Goal: Task Accomplishment & Management: Complete application form

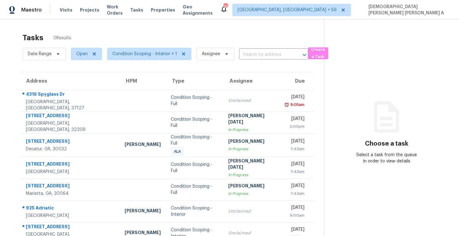
scroll to position [20, 0]
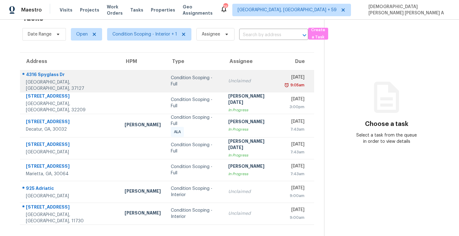
click at [166, 85] on td "Condition Scoping - Full" at bounding box center [194, 81] width 57 height 22
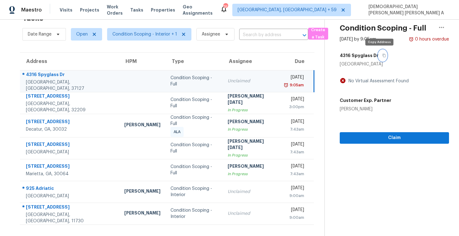
click at [382, 54] on icon "button" at bounding box center [384, 56] width 4 height 4
click at [380, 57] on button "button" at bounding box center [382, 55] width 8 height 11
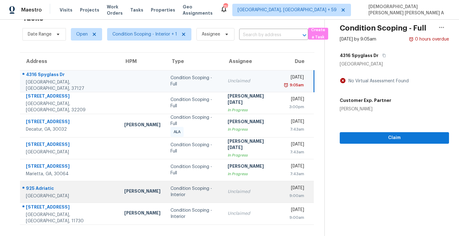
click at [196, 195] on td "Condition Scoping - Interior" at bounding box center [193, 192] width 57 height 22
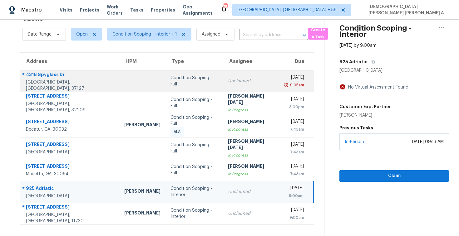
click at [178, 86] on td "Condition Scoping - Full" at bounding box center [193, 81] width 57 height 22
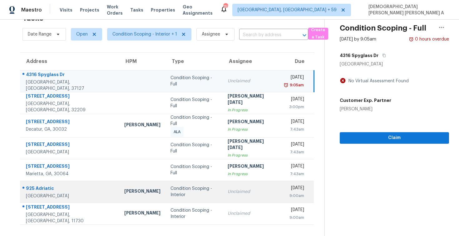
click at [225, 196] on td "Unclaimed" at bounding box center [251, 192] width 57 height 22
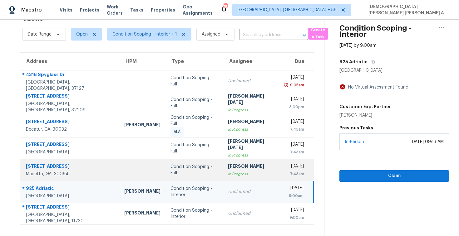
click at [228, 167] on div "[PERSON_NAME]" at bounding box center [251, 167] width 47 height 8
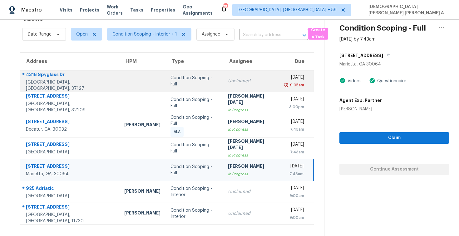
click at [193, 80] on div "Condition Scoping - Full" at bounding box center [193, 81] width 47 height 12
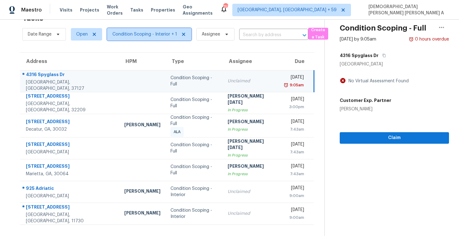
click at [158, 33] on span "Condition Scoping - Interior + 1" at bounding box center [144, 34] width 65 height 6
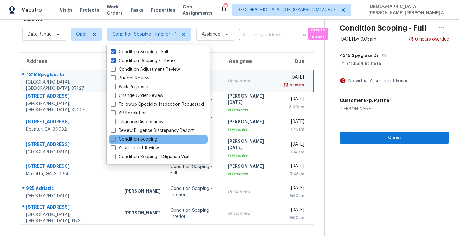
click at [129, 140] on label "Condition Scoping" at bounding box center [134, 139] width 47 height 6
click at [115, 140] on input "Condition Scoping" at bounding box center [113, 138] width 4 height 4
checkbox input "true"
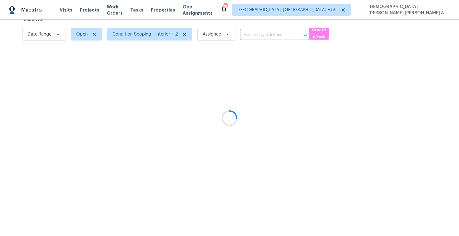
click at [144, 23] on div at bounding box center [229, 118] width 459 height 236
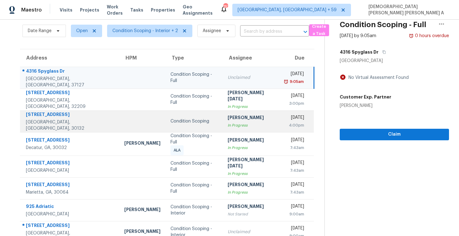
scroll to position [33, 0]
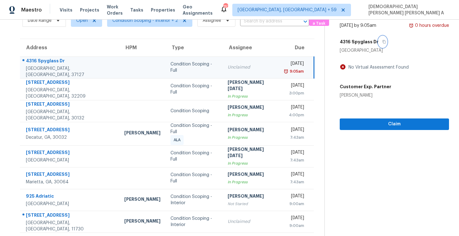
click at [382, 42] on icon "button" at bounding box center [383, 41] width 3 height 3
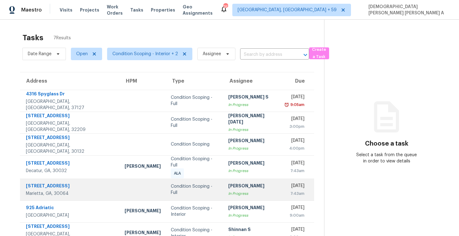
scroll to position [20, 0]
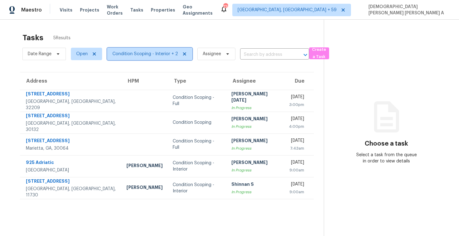
click at [144, 54] on span "Condition Scoping - Interior + 2" at bounding box center [145, 54] width 66 height 6
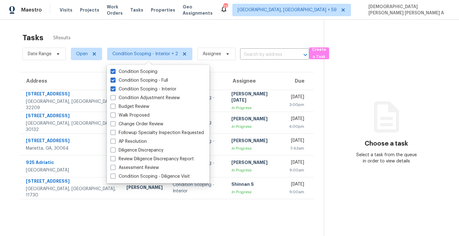
click at [145, 34] on div "Tasks 5 Results" at bounding box center [172, 38] width 301 height 16
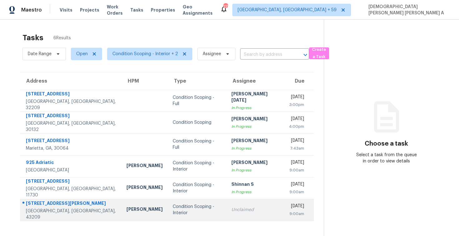
click at [173, 212] on div "Condition Scoping - Interior" at bounding box center [197, 210] width 49 height 12
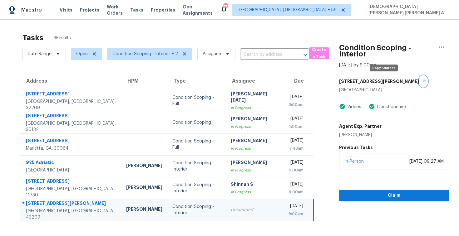
click at [419, 83] on button "button" at bounding box center [423, 81] width 8 height 11
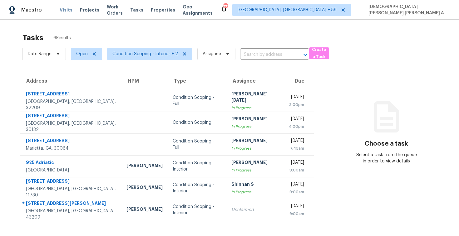
click at [66, 7] on span "Visits" at bounding box center [66, 10] width 13 height 6
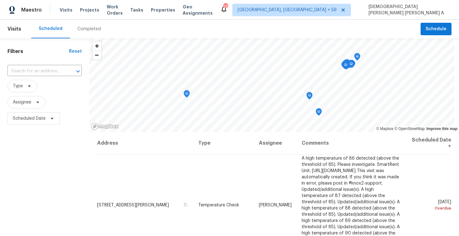
click at [87, 33] on div "Completed" at bounding box center [89, 29] width 38 height 19
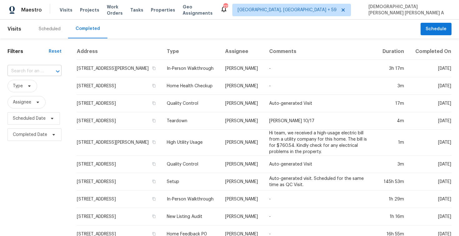
click at [57, 71] on icon "Open" at bounding box center [57, 71] width 3 height 2
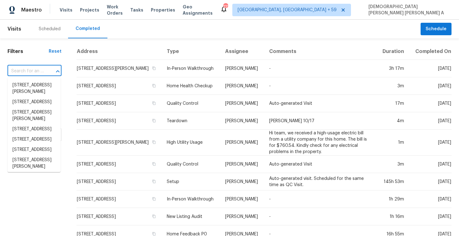
paste input "2931 Templeton Rd, Columbus, OH 43209"
type input "2931 Templeton Rd, Columbus, OH 43209"
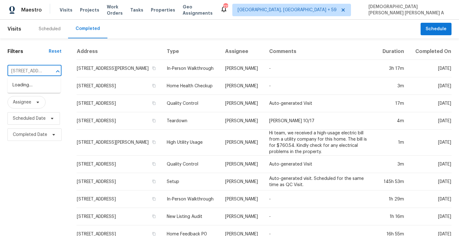
scroll to position [0, 54]
click at [46, 82] on li "2931 Templeton Rd, Columbus, OH 43209" at bounding box center [33, 88] width 53 height 17
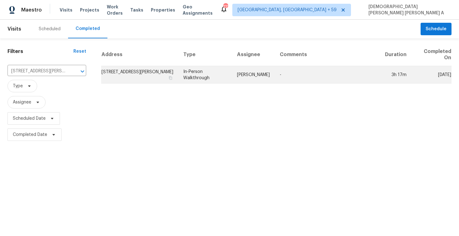
click at [216, 73] on td "In-Person Walkthrough" at bounding box center [205, 74] width 54 height 17
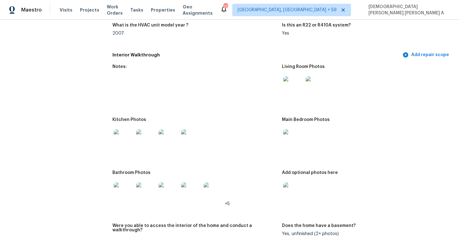
scroll to position [650, 0]
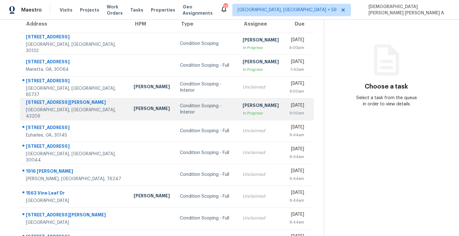
scroll to position [89, 0]
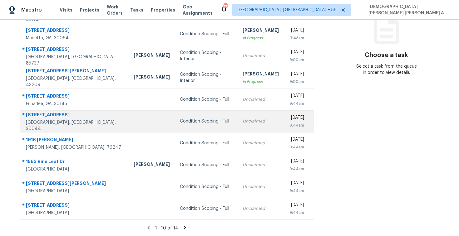
click at [175, 128] on td "Condition Scoping - Full" at bounding box center [206, 122] width 63 height 22
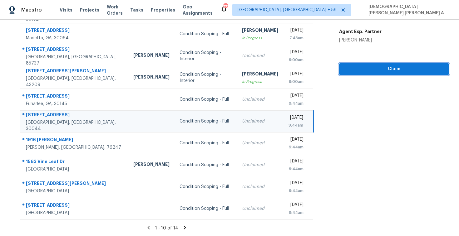
click at [364, 69] on span "Claim" at bounding box center [394, 69] width 100 height 8
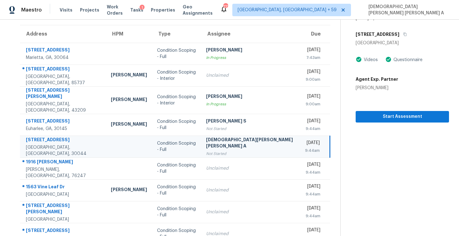
scroll to position [65, 0]
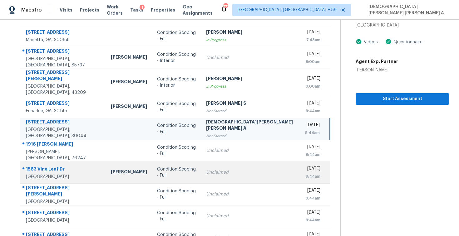
click at [201, 165] on td "Unclaimed" at bounding box center [250, 173] width 99 height 22
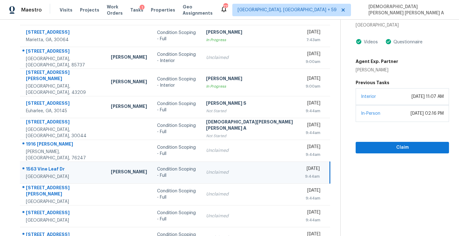
click at [356, 94] on div "Interior September 14, 2021 at 11:07 AM" at bounding box center [402, 96] width 93 height 17
click at [361, 144] on span "Claim" at bounding box center [402, 148] width 83 height 8
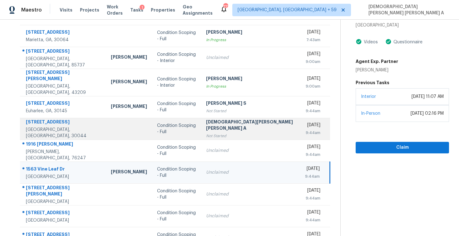
click at [245, 124] on div "[DEMOGRAPHIC_DATA][PERSON_NAME] [PERSON_NAME] A" at bounding box center [250, 126] width 89 height 14
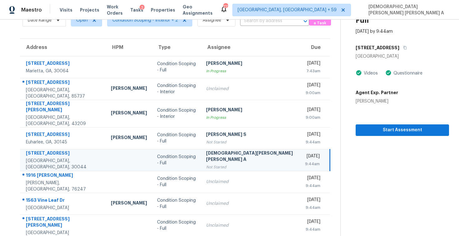
scroll to position [17, 0]
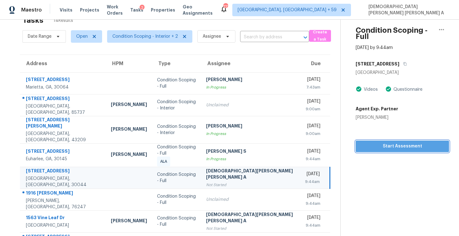
click at [387, 143] on span "Start Assessment" at bounding box center [402, 147] width 83 height 8
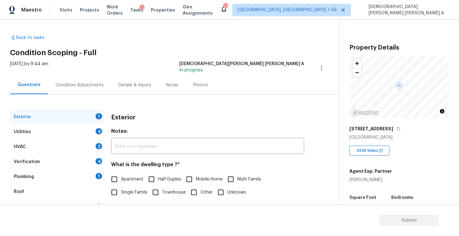
click at [152, 55] on h2 "Condition Scoping - Full" at bounding box center [174, 53] width 329 height 6
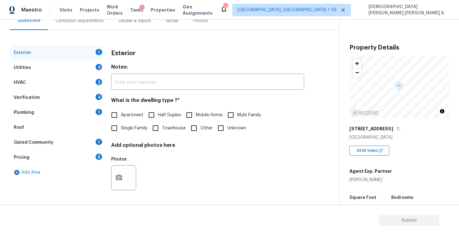
scroll to position [117, 0]
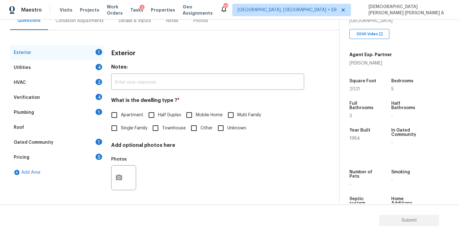
click at [116, 130] on input "Single Family" at bounding box center [114, 128] width 13 height 13
checkbox input "true"
click at [87, 64] on div "Utilities 4" at bounding box center [57, 67] width 94 height 15
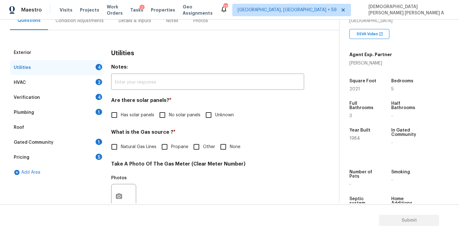
click at [168, 115] on input "No solar panels" at bounding box center [162, 115] width 13 height 13
checkbox input "true"
click at [117, 146] on input "Natural Gas Lines" at bounding box center [114, 147] width 13 height 13
checkbox input "true"
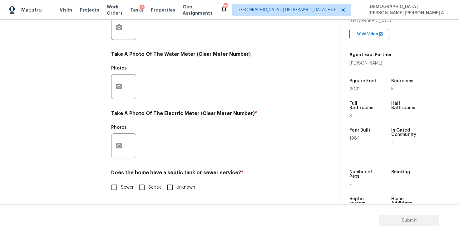
scroll to position [234, 0]
click at [119, 188] on input "Sewer" at bounding box center [114, 187] width 13 height 13
checkbox input "true"
click at [118, 135] on button "button" at bounding box center [118, 146] width 15 height 24
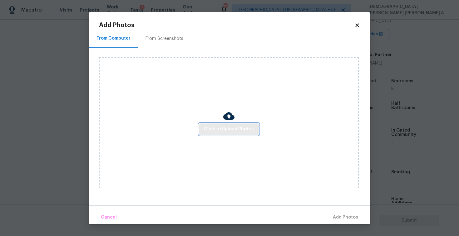
click at [236, 134] on button "Click to Upload Photos" at bounding box center [229, 130] width 60 height 12
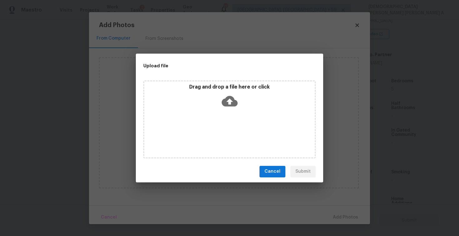
click at [213, 91] on div "Drag and drop a file here or click" at bounding box center [229, 97] width 170 height 27
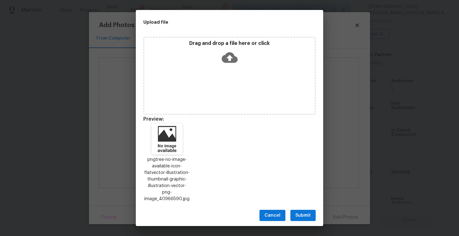
click at [304, 213] on span "Submit" at bounding box center [302, 216] width 15 height 8
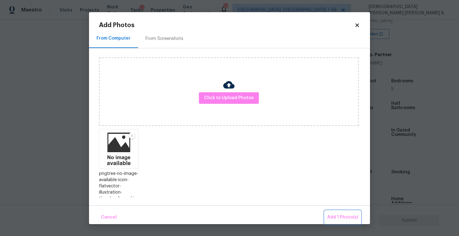
click at [331, 216] on span "Add 1 Photo(s)" at bounding box center [342, 218] width 31 height 8
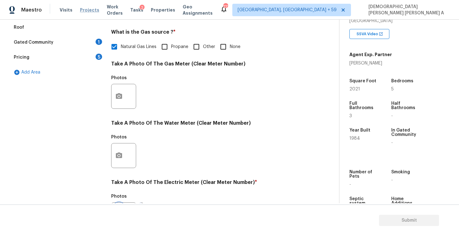
scroll to position [26, 0]
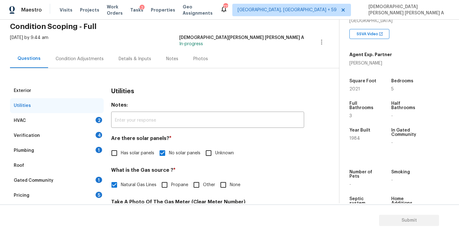
click at [70, 125] on div "HVAC 2" at bounding box center [57, 120] width 94 height 15
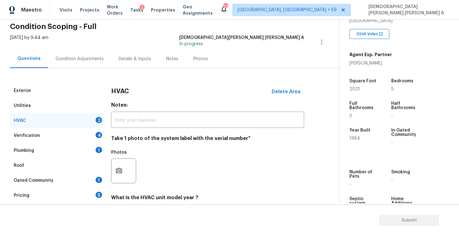
scroll to position [85, 0]
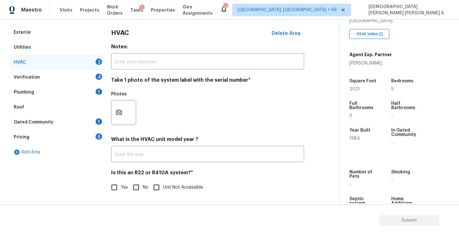
click at [135, 191] on input "No" at bounding box center [136, 187] width 13 height 13
checkbox input "true"
click at [123, 114] on button "button" at bounding box center [118, 112] width 15 height 24
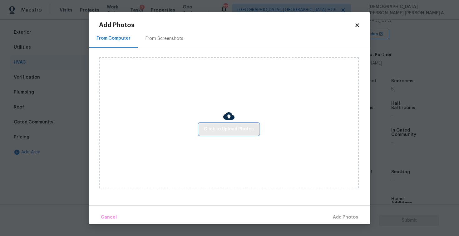
click at [223, 127] on span "Click to Upload Photos" at bounding box center [229, 129] width 50 height 8
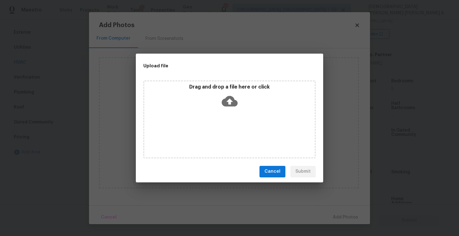
click at [224, 106] on icon at bounding box center [230, 101] width 16 height 16
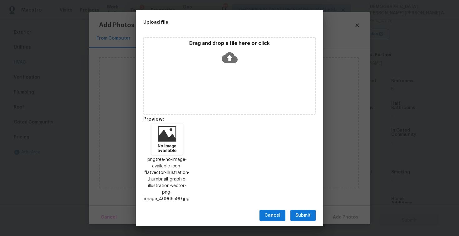
click at [298, 212] on span "Submit" at bounding box center [302, 216] width 15 height 8
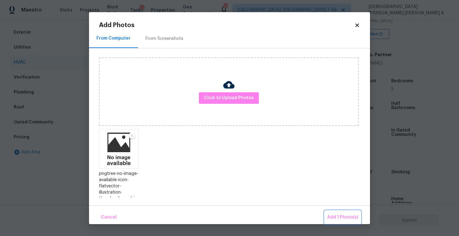
click at [349, 219] on span "Add 1 Photo(s)" at bounding box center [342, 218] width 31 height 8
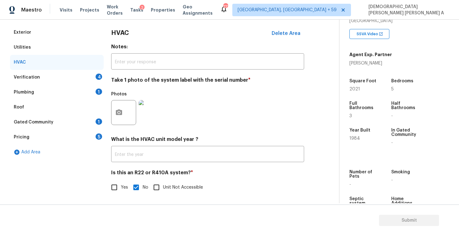
click at [49, 84] on div "Verification 4" at bounding box center [57, 77] width 94 height 15
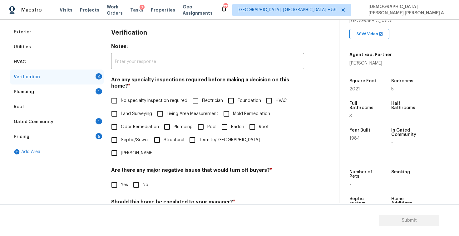
click at [118, 97] on input "No specialty inspection required" at bounding box center [114, 100] width 13 height 13
checkbox input "true"
click at [139, 174] on div "Verification Notes: ​ Are any specialty inspections required before making a de…" at bounding box center [207, 147] width 193 height 244
click at [134, 179] on input "No" at bounding box center [136, 185] width 13 height 13
checkbox input "true"
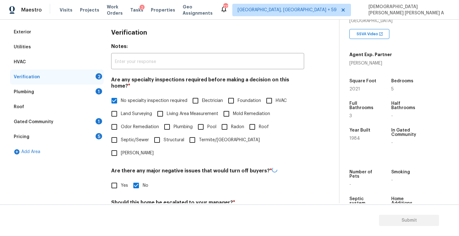
click at [135, 211] on input "No" at bounding box center [136, 217] width 13 height 13
checkbox input "true"
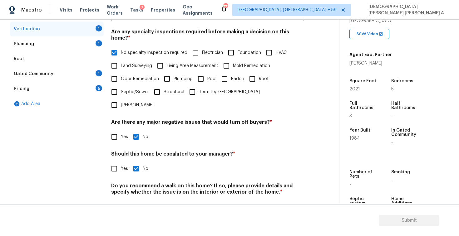
click at [136, 200] on input "No" at bounding box center [136, 206] width 13 height 13
checkbox input "true"
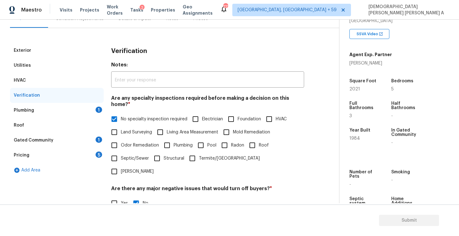
click at [77, 106] on div "Plumbing 1" at bounding box center [57, 110] width 94 height 15
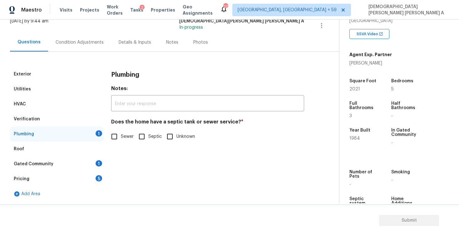
scroll to position [43, 0]
click at [114, 139] on input "Sewer" at bounding box center [114, 136] width 13 height 13
checkbox input "true"
click at [72, 166] on div "Gated Community 1" at bounding box center [57, 164] width 94 height 15
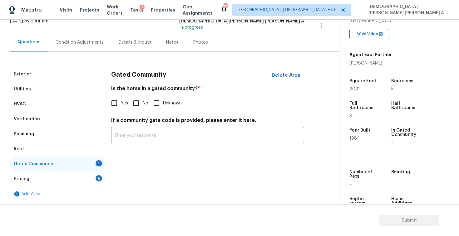
click at [134, 106] on input "No" at bounding box center [136, 103] width 13 height 13
checkbox input "true"
click at [90, 177] on div "Pricing 5" at bounding box center [57, 179] width 94 height 15
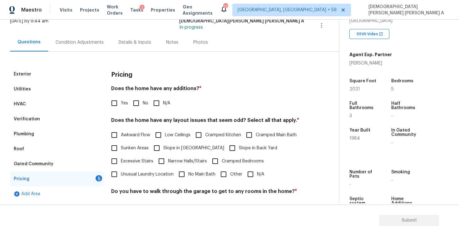
click at [135, 97] on input "No" at bounding box center [136, 103] width 13 height 13
checkbox input "true"
click at [254, 169] on input "N/A" at bounding box center [250, 174] width 13 height 13
checkbox input "true"
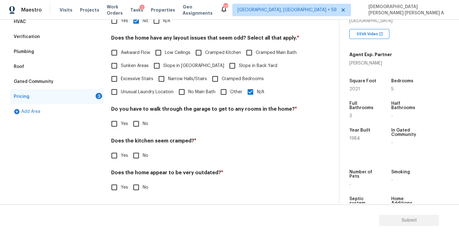
scroll to position [125, 0]
click at [138, 121] on input "No" at bounding box center [136, 123] width 13 height 13
checkbox input "true"
click at [137, 157] on input "No" at bounding box center [136, 156] width 13 height 13
checkbox input "true"
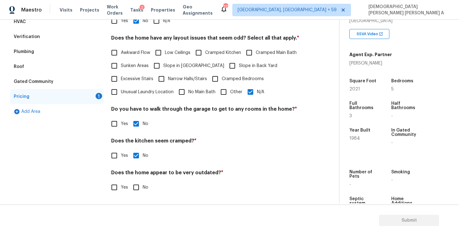
click at [137, 189] on input "No" at bounding box center [136, 187] width 13 height 13
checkbox input "true"
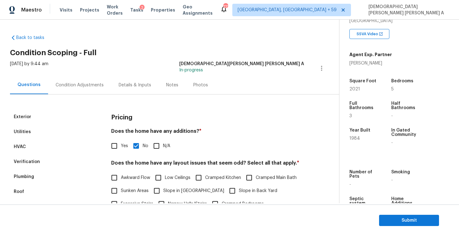
click at [197, 91] on div "Photos" at bounding box center [201, 85] width 30 height 18
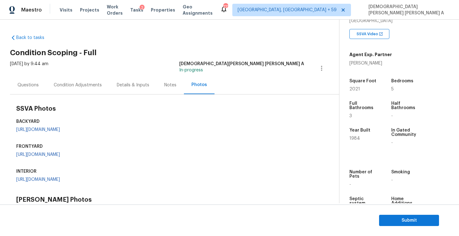
scroll to position [190, 0]
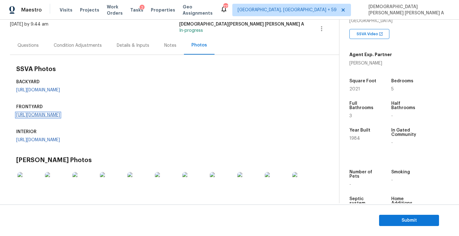
click at [59, 117] on link "https://opendoor-admin-client-upload-production.s3.amazonaws.com/uploads/Cake/S…" at bounding box center [38, 115] width 44 height 4
click at [44, 92] on link "https://opendoor-admin-client-upload-production.s3.amazonaws.com/uploads/Cake/S…" at bounding box center [38, 90] width 44 height 4
click at [84, 46] on div "Condition Adjustments" at bounding box center [78, 45] width 48 height 6
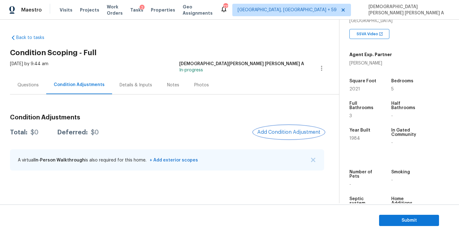
click at [293, 134] on span "Add Condition Adjustment" at bounding box center [288, 133] width 63 height 6
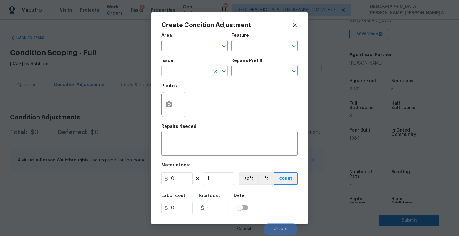
click at [198, 68] on input "text" at bounding box center [185, 72] width 49 height 10
click at [204, 101] on li "Landscape Package" at bounding box center [194, 101] width 66 height 10
type input "Landscape Package"
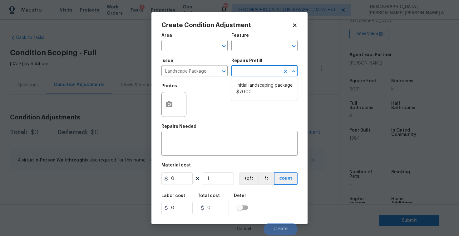
click at [270, 68] on input "text" at bounding box center [255, 72] width 49 height 10
click at [259, 92] on li "Initial landscaping package $70.00" at bounding box center [264, 89] width 66 height 17
type input "Home Readiness Packages"
type textarea "Mowing of grass up to 6" in height. Mow, edge along driveways & sidewalks, trim…"
type input "70"
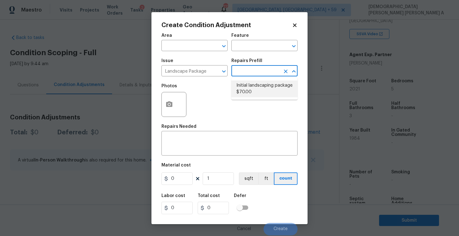
type input "70"
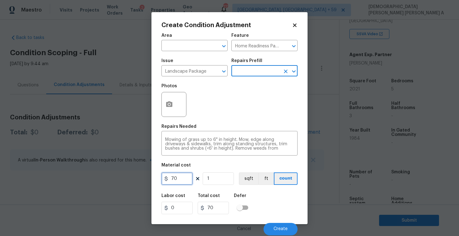
click at [183, 178] on input "70" at bounding box center [176, 179] width 31 height 12
type input "700"
click at [170, 119] on div "Photos" at bounding box center [174, 100] width 26 height 41
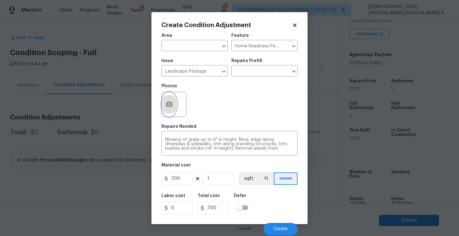
click at [167, 110] on button "button" at bounding box center [169, 104] width 15 height 24
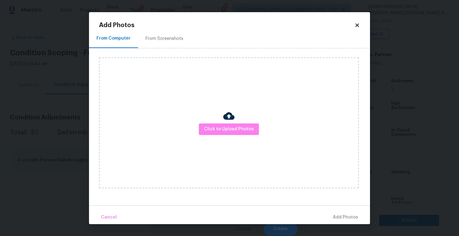
click at [154, 34] on div "From Screenshots" at bounding box center [164, 39] width 53 height 18
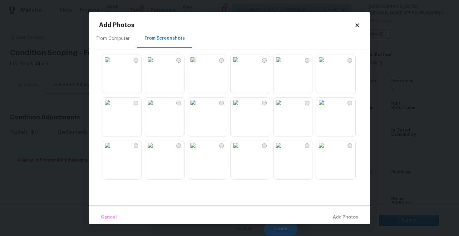
click at [151, 108] on img at bounding box center [150, 103] width 10 height 10
click at [283, 150] on img at bounding box center [278, 145] width 10 height 10
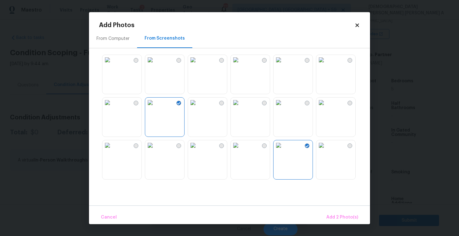
click at [241, 150] on img at bounding box center [236, 145] width 10 height 10
click at [335, 215] on span "Add 3 Photo(s)" at bounding box center [343, 218] width 32 height 8
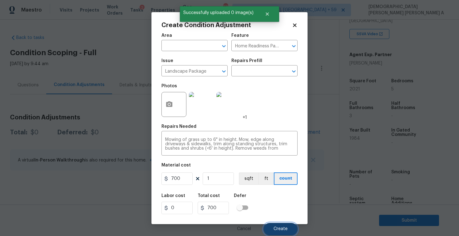
click at [280, 231] on span "Create" at bounding box center [280, 229] width 14 height 5
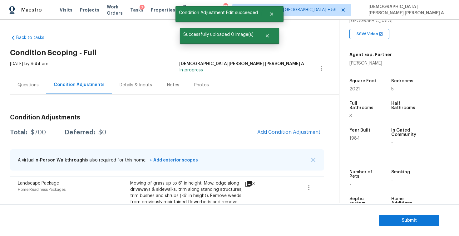
click at [299, 139] on span "Add Condition Adjustment" at bounding box center [288, 133] width 71 height 14
click at [288, 130] on span "Add Condition Adjustment" at bounding box center [288, 133] width 63 height 6
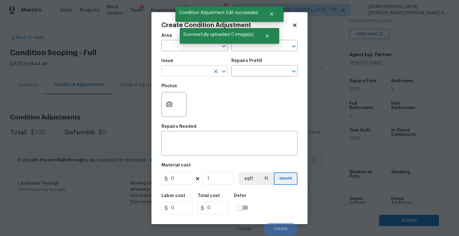
click at [201, 73] on input "text" at bounding box center [185, 72] width 49 height 10
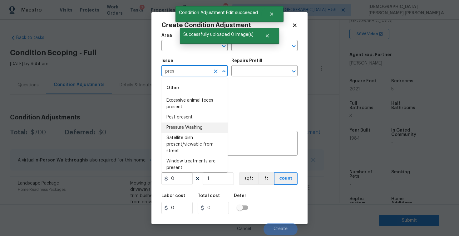
click at [217, 130] on li "Pressure Washing" at bounding box center [194, 128] width 66 height 10
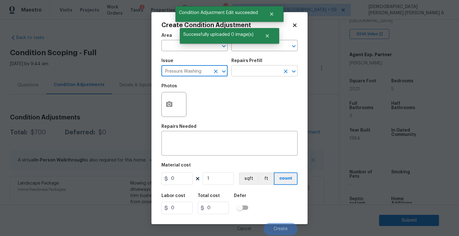
type input "Pressure Washing"
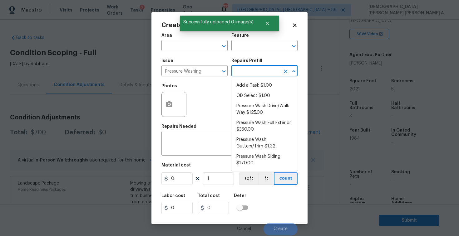
click at [266, 72] on input "text" at bounding box center [255, 72] width 49 height 10
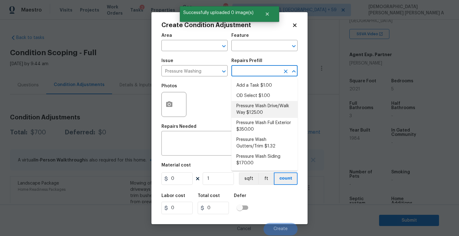
click at [259, 107] on li "Pressure Wash Drive/Walk Way $125.00" at bounding box center [264, 109] width 66 height 17
type input "Siding"
type textarea "Pressure wash the driveways/walkways as directed by the PM. Ensure that all deb…"
type input "125"
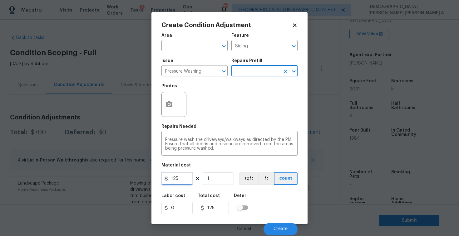
click at [182, 185] on input "125" at bounding box center [176, 179] width 31 height 12
type input "200"
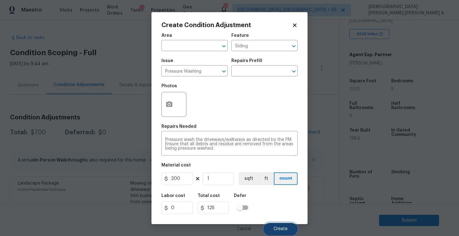
type input "200"
click at [268, 226] on button "Create" at bounding box center [280, 229] width 34 height 12
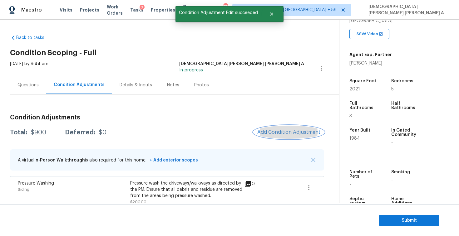
click at [293, 135] on span "Add Condition Adjustment" at bounding box center [288, 133] width 63 height 6
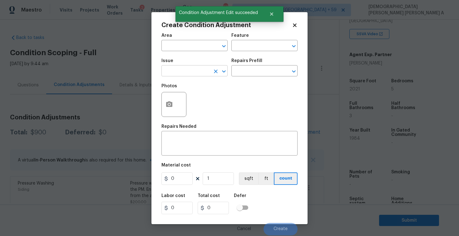
click at [185, 70] on input "text" at bounding box center [185, 72] width 49 height 10
click at [193, 104] on li "Debris/garbage on site" at bounding box center [194, 101] width 66 height 10
type input "Debris/garbage on site"
click at [264, 75] on input "text" at bounding box center [255, 72] width 49 height 10
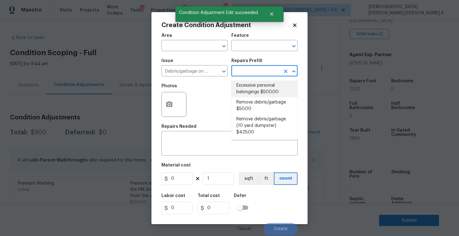
click at [258, 97] on li "Excessive personal belongings $500.00" at bounding box center [264, 89] width 66 height 17
type textarea "Contingency for excessive items to be removed - During assessment, the home con…"
type input "500"
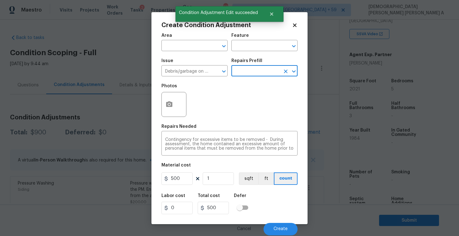
click at [196, 178] on icon at bounding box center [197, 178] width 5 height 5
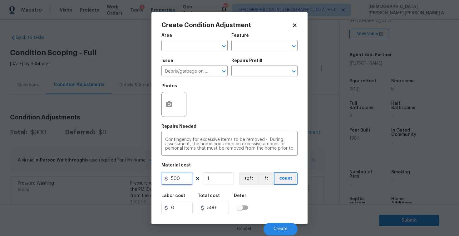
click at [186, 179] on input "500" at bounding box center [176, 179] width 31 height 12
type input "100"
click at [281, 229] on span "Create" at bounding box center [280, 229] width 14 height 5
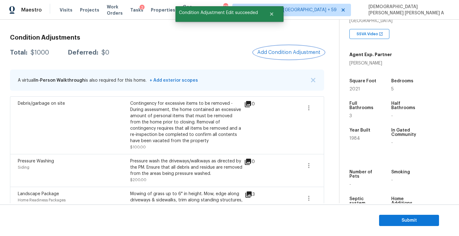
scroll to position [46, 0]
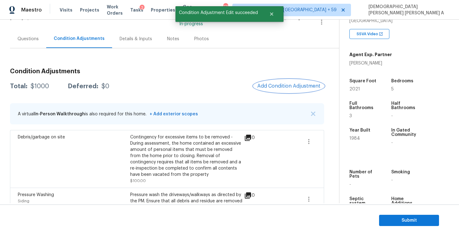
click at [287, 87] on span "Add Condition Adjustment" at bounding box center [288, 86] width 63 height 6
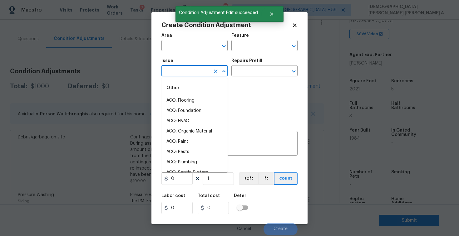
click at [174, 70] on input "text" at bounding box center [185, 72] width 49 height 10
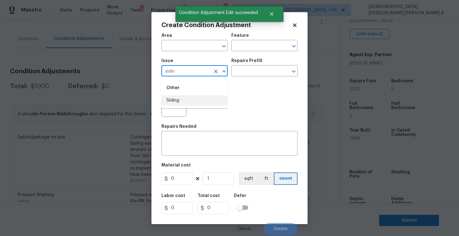
click at [183, 100] on li "Siding" at bounding box center [194, 101] width 66 height 10
type input "Siding"
click at [264, 74] on input "text" at bounding box center [255, 72] width 49 height 10
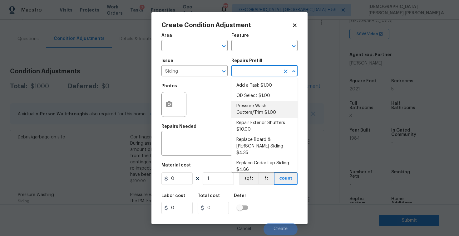
click at [253, 105] on li "Pressure Wash Gutters/Trim $1.00" at bounding box center [264, 109] width 66 height 17
type input "Siding"
type textarea "Protect areas as needed for pressure washing. Pressure wash the gutters and tri…"
type input "1"
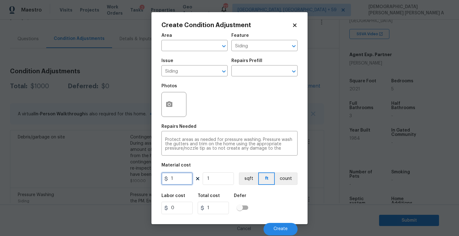
click at [183, 176] on input "1" at bounding box center [176, 179] width 31 height 12
type input "575"
click at [166, 102] on icon "button" at bounding box center [168, 104] width 7 height 7
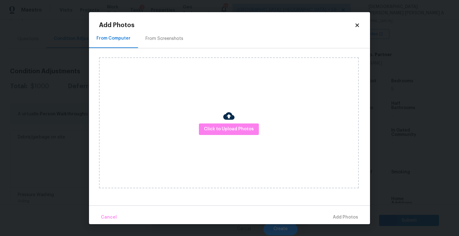
click at [161, 67] on div "Click to Upload Photos" at bounding box center [229, 122] width 260 height 131
click at [158, 47] on div "From Screenshots" at bounding box center [164, 39] width 53 height 18
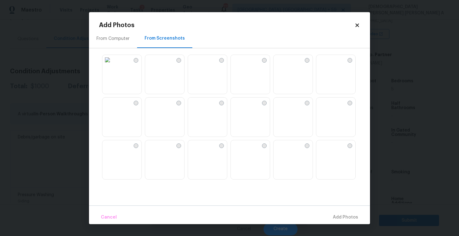
click at [112, 65] on img at bounding box center [107, 60] width 10 height 10
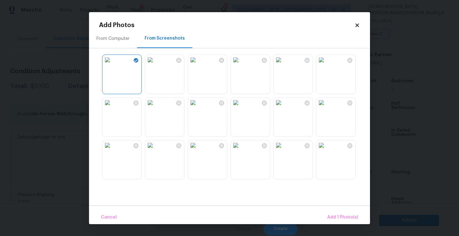
click at [155, 108] on img at bounding box center [150, 103] width 10 height 10
click at [198, 150] on img at bounding box center [193, 145] width 10 height 10
click at [283, 150] on img at bounding box center [278, 145] width 10 height 10
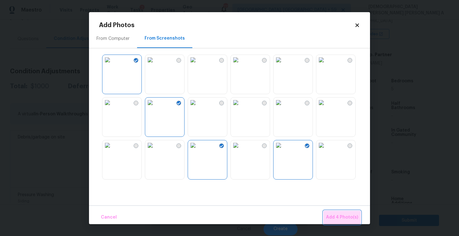
click at [343, 216] on span "Add 4 Photo(s)" at bounding box center [342, 218] width 32 height 8
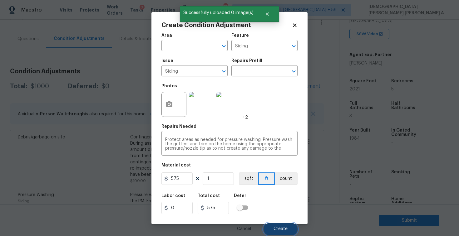
click at [283, 228] on span "Create" at bounding box center [280, 229] width 14 height 5
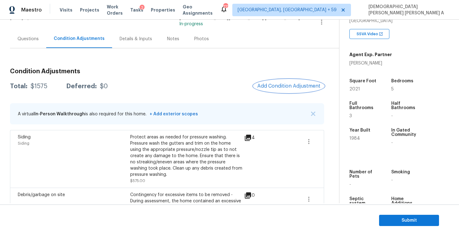
click at [281, 86] on span "Add Condition Adjustment" at bounding box center [288, 86] width 63 height 6
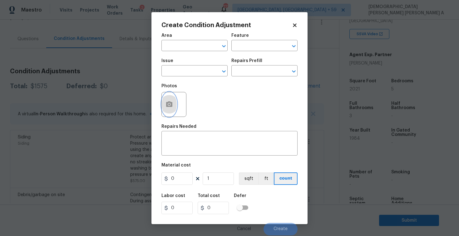
click at [165, 107] on button "button" at bounding box center [169, 104] width 15 height 24
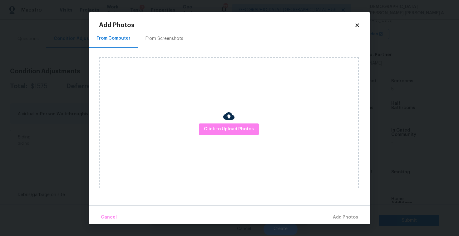
click at [157, 40] on div "From Screenshots" at bounding box center [164, 39] width 38 height 6
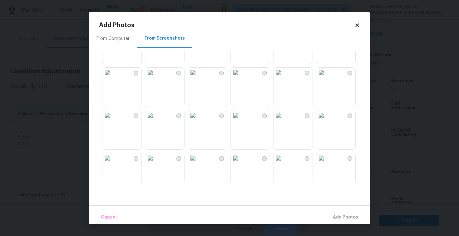
scroll to position [301, 0]
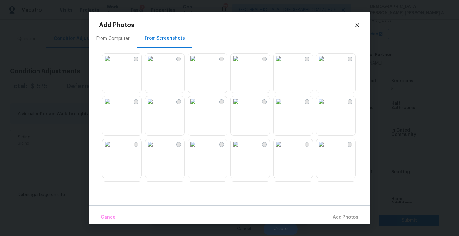
click at [155, 106] on img at bounding box center [150, 101] width 10 height 10
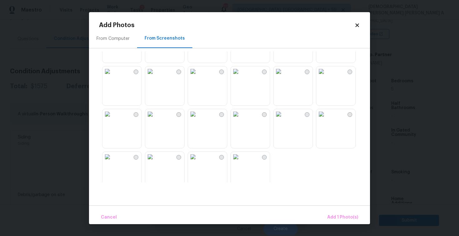
scroll to position [511, 0]
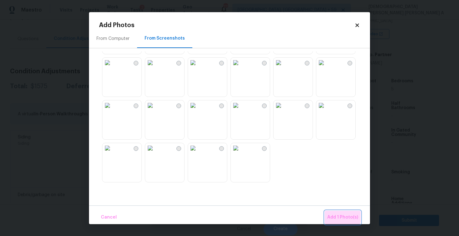
click at [340, 217] on span "Add 1 Photo(s)" at bounding box center [342, 218] width 31 height 8
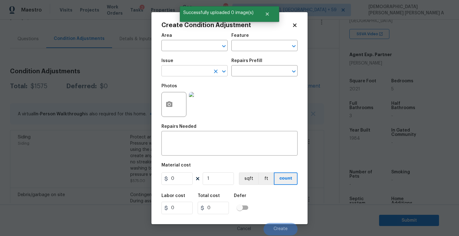
click at [177, 69] on input "text" at bounding box center [185, 72] width 49 height 10
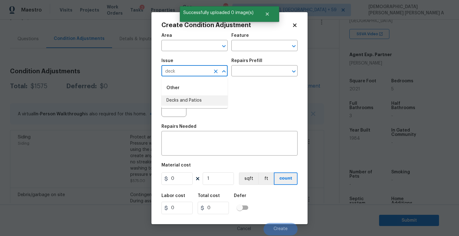
click at [184, 101] on li "Decks and Patios" at bounding box center [194, 101] width 66 height 10
type input "Decks and Patios"
click at [269, 71] on input "text" at bounding box center [255, 72] width 49 height 10
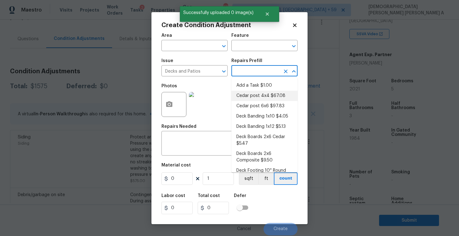
click at [255, 100] on li "Cedar post 4x4 $67.08" at bounding box center [264, 96] width 66 height 10
type input "Deck"
type textarea "Remove the existing 4x4x8 cedar post/footing (if needed) and prep the area for …"
type input "67.08"
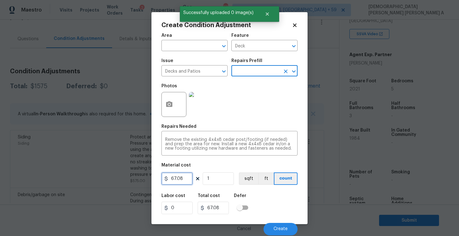
click at [187, 183] on input "67.08" at bounding box center [176, 179] width 31 height 12
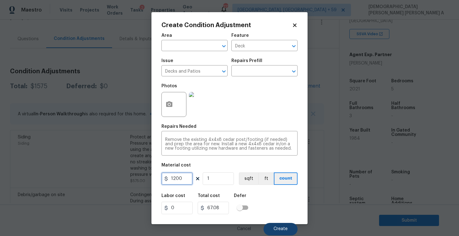
type input "1200"
click at [282, 230] on span "Create" at bounding box center [280, 229] width 14 height 5
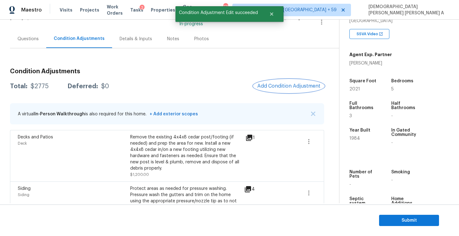
click at [283, 88] on span "Add Condition Adjustment" at bounding box center [288, 86] width 63 height 6
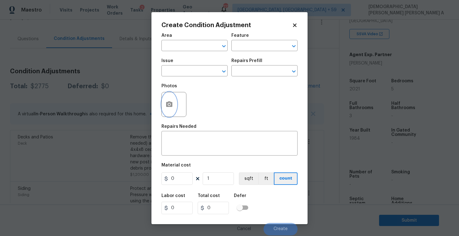
click at [175, 110] on button "button" at bounding box center [169, 104] width 15 height 24
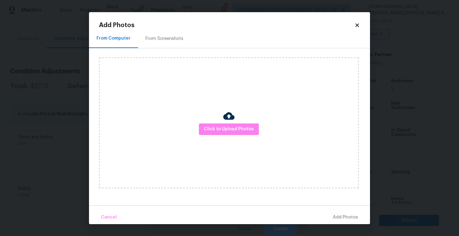
click at [151, 37] on div "From Screenshots" at bounding box center [164, 39] width 38 height 6
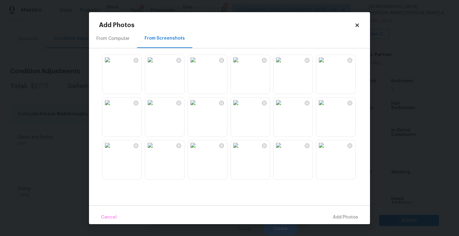
click at [155, 65] on img at bounding box center [150, 60] width 10 height 10
click at [241, 65] on img at bounding box center [236, 60] width 10 height 10
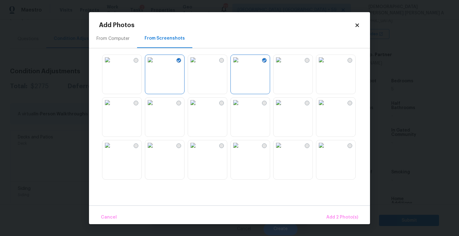
click at [326, 65] on img at bounding box center [321, 60] width 10 height 10
click at [283, 108] on img at bounding box center [278, 103] width 10 height 10
click at [241, 108] on img at bounding box center [236, 103] width 10 height 10
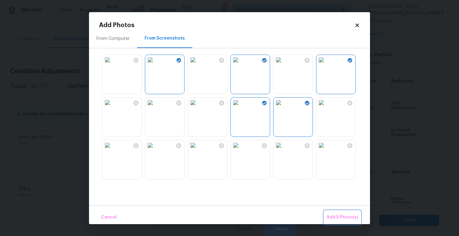
click at [344, 218] on span "Add 5 Photo(s)" at bounding box center [343, 218] width 32 height 8
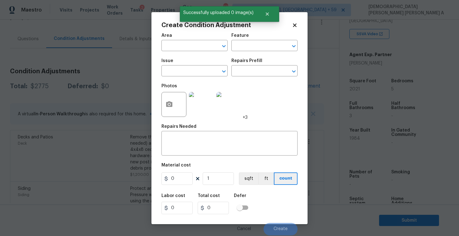
click at [195, 77] on span "Issue ​" at bounding box center [194, 67] width 66 height 25
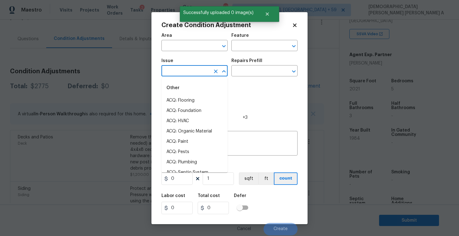
click at [194, 67] on input "text" at bounding box center [185, 72] width 49 height 10
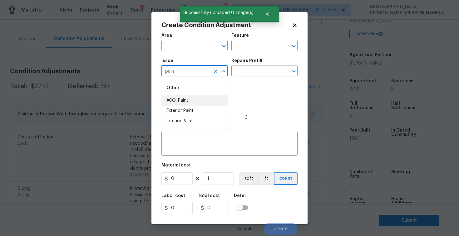
click at [192, 103] on li "ACQ: Paint" at bounding box center [194, 101] width 66 height 10
type input "ACQ: Paint"
click at [256, 75] on input "text" at bounding box center [255, 72] width 49 height 10
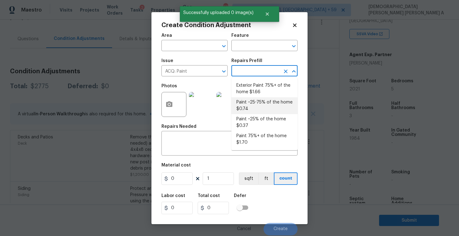
click at [254, 102] on li "Paint ~25-75% of the home $0.74" at bounding box center [264, 105] width 66 height 17
type input "Acquisition"
type textarea "Acquisition Scope: ~25 - 75% of the home needs interior paint"
type input "0.74"
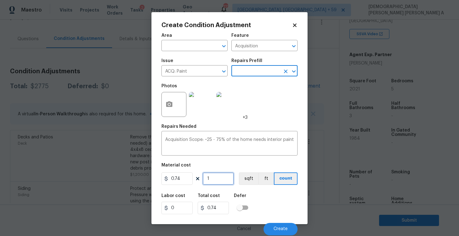
click at [219, 181] on input "1" at bounding box center [218, 179] width 31 height 12
type input "0"
type input "2"
type input "1.48"
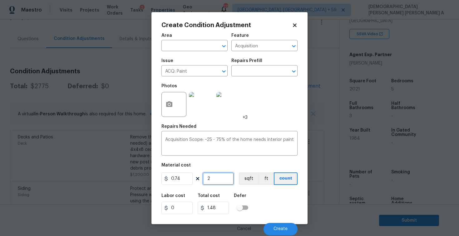
type input "20"
type input "14.8"
type input "202"
type input "149.48"
type input "2021"
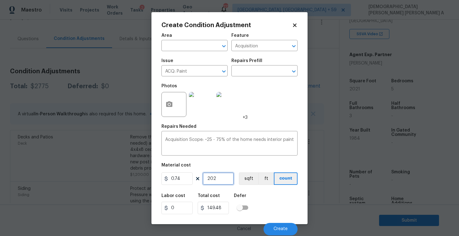
type input "1495.54"
type input "2021"
click at [249, 181] on button "sqft" at bounding box center [248, 179] width 19 height 12
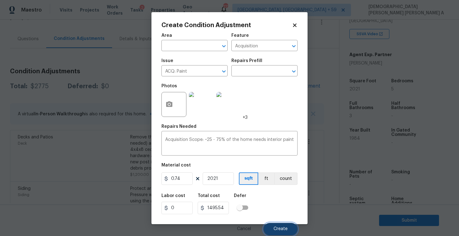
click at [282, 232] on span "Create" at bounding box center [280, 229] width 14 height 5
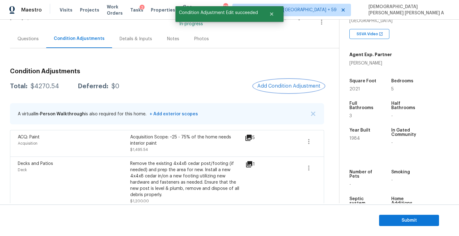
click at [284, 87] on span "Add Condition Adjustment" at bounding box center [288, 86] width 63 height 6
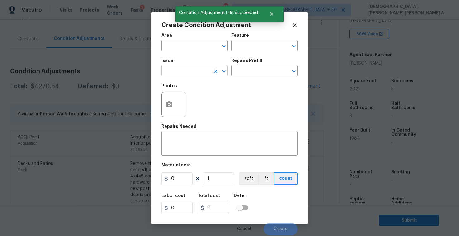
click at [193, 68] on input "text" at bounding box center [185, 72] width 49 height 10
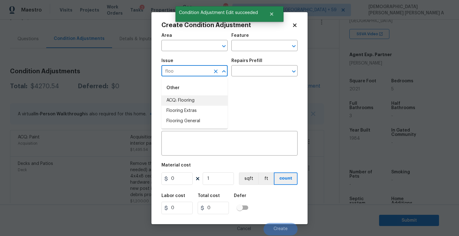
click at [195, 98] on li "ACQ: Flooring" at bounding box center [194, 101] width 66 height 10
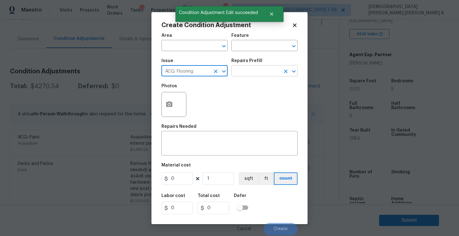
type input "ACQ: Flooring"
click at [249, 72] on input "text" at bounding box center [255, 72] width 49 height 10
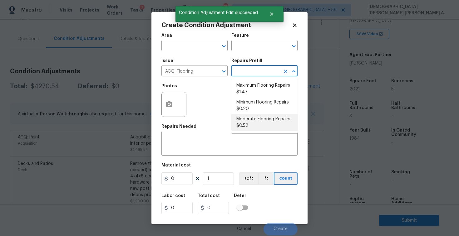
click at [251, 119] on li "Moderate Flooring Repairs $0.52" at bounding box center [264, 122] width 66 height 17
type input "Acquisition"
type textarea "Acquisition Scope: Moderate flooring repairs"
type input "0.52"
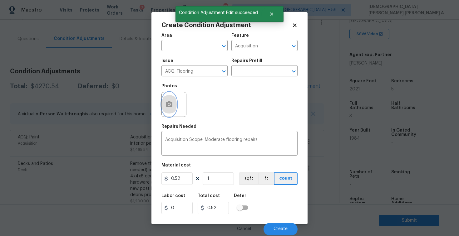
click at [175, 100] on button "button" at bounding box center [169, 104] width 15 height 24
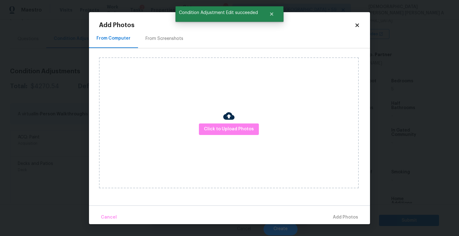
click at [151, 39] on div "From Screenshots" at bounding box center [164, 39] width 38 height 6
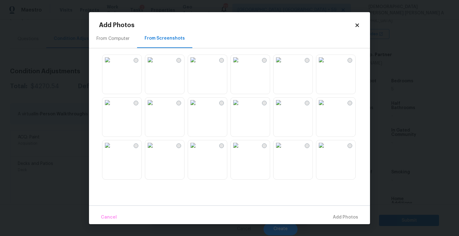
click at [155, 65] on img at bounding box center [150, 60] width 10 height 10
click at [241, 65] on img at bounding box center [236, 60] width 10 height 10
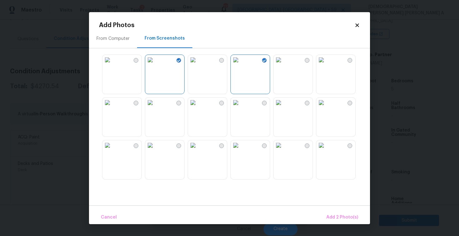
click at [283, 108] on img at bounding box center [278, 103] width 10 height 10
click at [155, 150] on img at bounding box center [150, 145] width 10 height 10
click at [112, 150] on img at bounding box center [107, 145] width 10 height 10
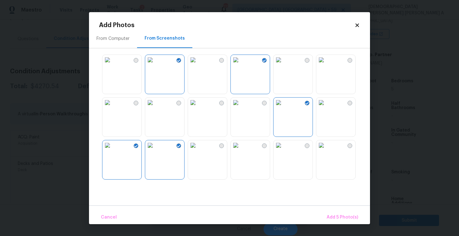
click at [112, 108] on img at bounding box center [107, 103] width 10 height 10
click at [344, 218] on span "Add 6 Photo(s)" at bounding box center [342, 218] width 32 height 8
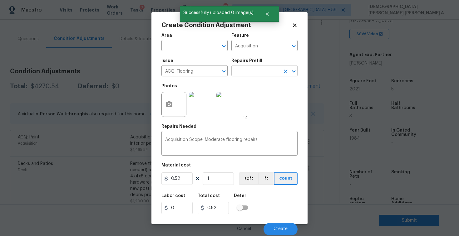
click at [242, 73] on input "text" at bounding box center [255, 72] width 49 height 10
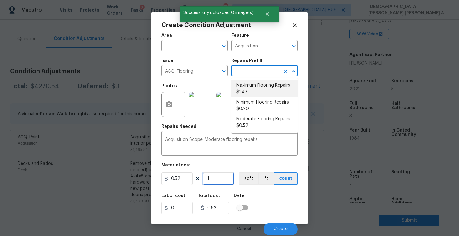
click at [228, 182] on input "1" at bounding box center [218, 179] width 31 height 12
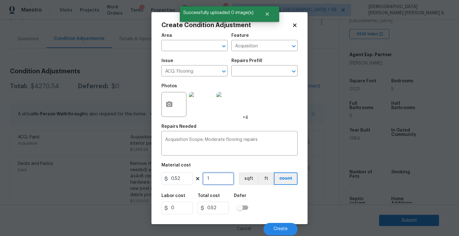
type input "0"
type input "2"
type input "1.04"
type input "20"
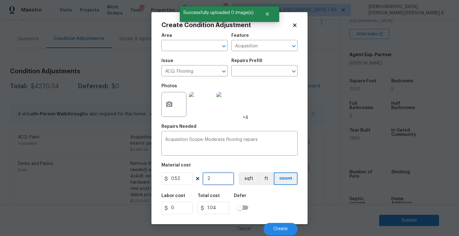
type input "10.4"
type input "202"
type input "105.04"
type input "2021"
type input "1050.92"
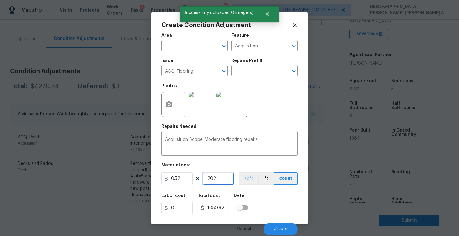
type input "2021"
click at [249, 180] on button "sqft" at bounding box center [248, 179] width 19 height 12
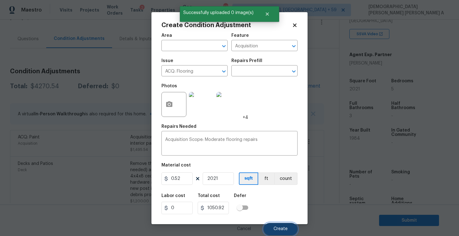
click at [287, 231] on span "Create" at bounding box center [280, 229] width 14 height 5
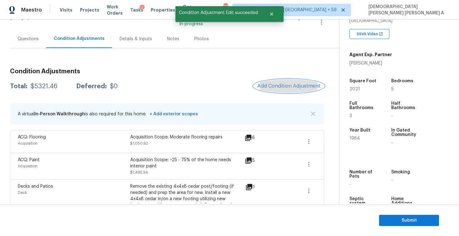
click at [288, 81] on button "Add Condition Adjustment" at bounding box center [288, 86] width 71 height 13
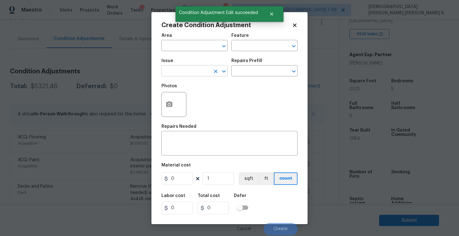
click at [199, 69] on input "text" at bounding box center [185, 72] width 49 height 10
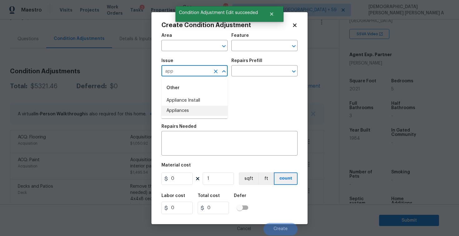
click at [199, 109] on li "Appliances" at bounding box center [194, 111] width 66 height 10
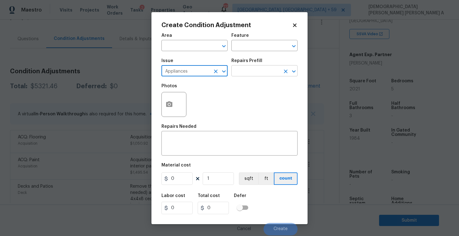
type input "Appliances"
click at [261, 69] on input "text" at bounding box center [255, 72] width 49 height 10
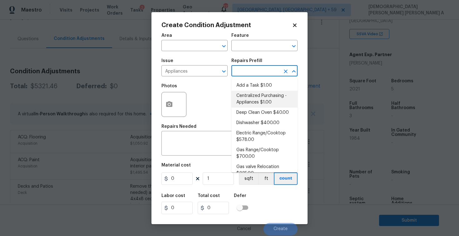
click at [260, 91] on li "Centralized Purchasing - Appliances $1.00" at bounding box center [264, 99] width 66 height 17
type input "Appliances"
type textarea "Appliances purchased by Opendoor"
type input "1"
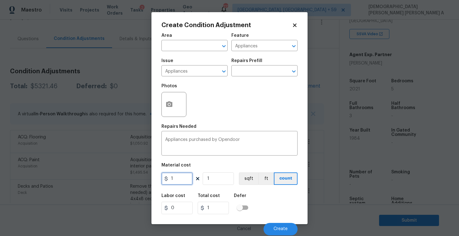
click at [186, 180] on input "1" at bounding box center [176, 179] width 31 height 12
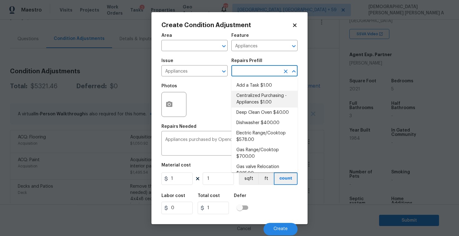
click at [240, 74] on input "text" at bounding box center [255, 72] width 49 height 10
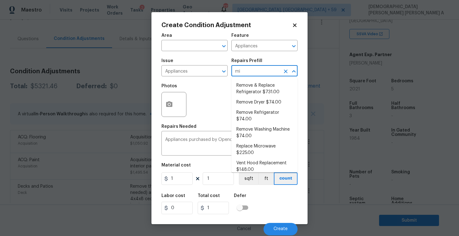
type input "mic"
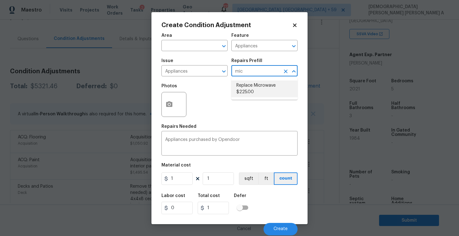
click at [249, 87] on li "Replace Microwave $225.00" at bounding box center [264, 89] width 66 height 17
type textarea "Remove the existing microwave and replace it with a new microwave"
type input "225"
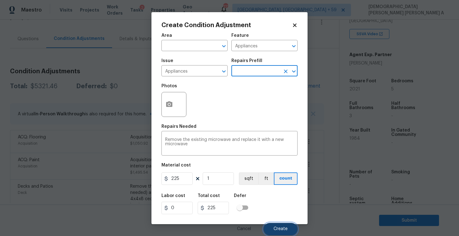
click at [279, 226] on button "Create" at bounding box center [280, 229] width 34 height 12
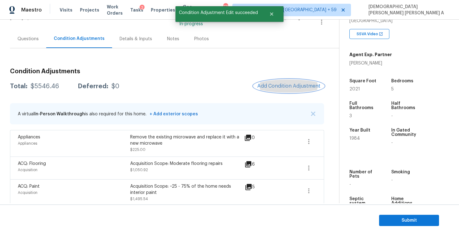
click at [282, 88] on span "Add Condition Adjustment" at bounding box center [288, 86] width 63 height 6
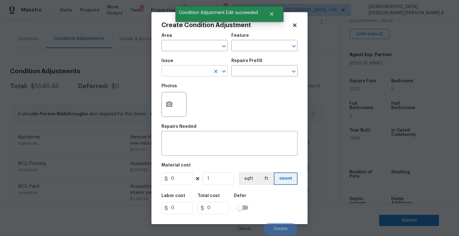
click at [196, 71] on input "text" at bounding box center [185, 72] width 49 height 10
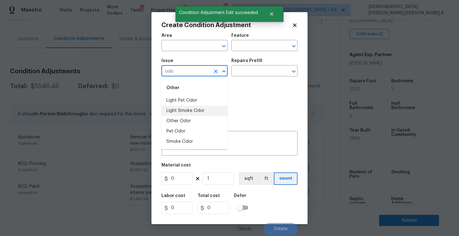
click at [207, 101] on li "Light Pet Odor" at bounding box center [194, 101] width 66 height 10
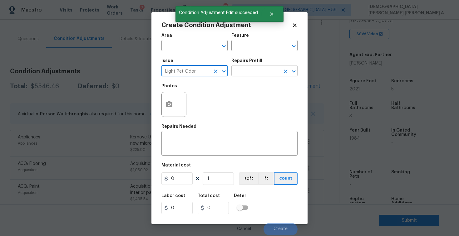
type input "Light Pet Odor"
click at [268, 75] on input "text" at bounding box center [255, 72] width 49 height 10
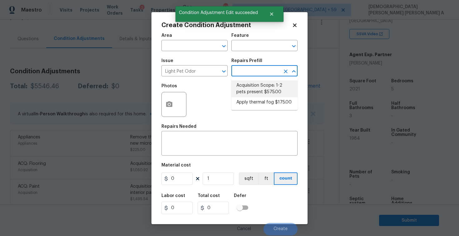
click at [263, 89] on li "Acquisition Scope: 1-2 pets present $575.00" at bounding box center [264, 89] width 66 height 17
type textarea "Acquisition Scope: 1-2 pets present"
type input "575"
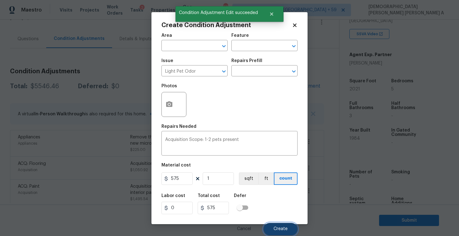
click at [283, 225] on button "Create" at bounding box center [280, 229] width 34 height 12
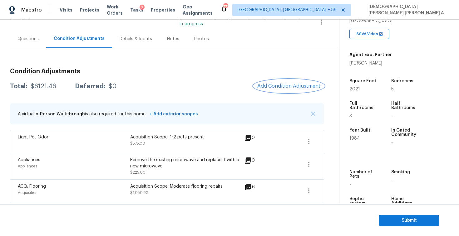
scroll to position [35, 0]
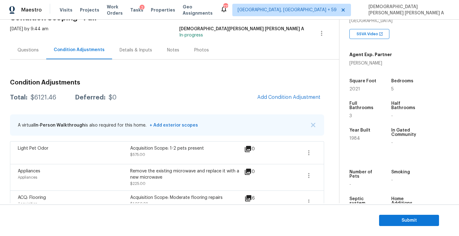
click at [34, 54] on div "Questions" at bounding box center [28, 50] width 36 height 18
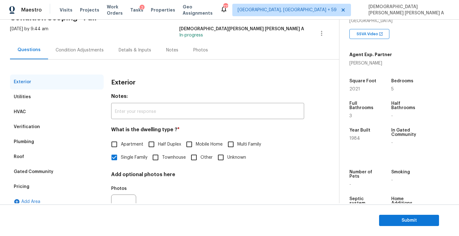
scroll to position [64, 0]
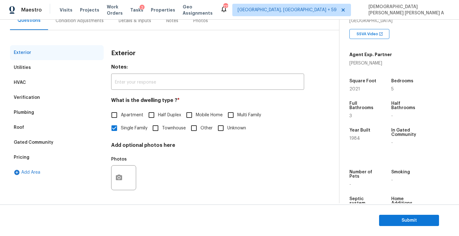
click at [32, 160] on div "Pricing" at bounding box center [57, 157] width 94 height 15
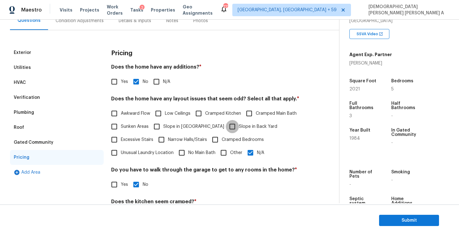
click at [226, 126] on input "Slope in Back Yard" at bounding box center [232, 126] width 13 height 13
checkbox input "true"
click at [254, 158] on input "N/A" at bounding box center [250, 152] width 13 height 13
checkbox input "false"
click at [162, 132] on input "Slope in Front Yard" at bounding box center [156, 126] width 13 height 13
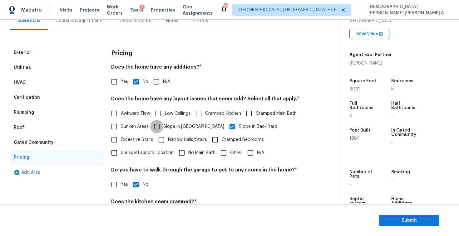
checkbox input "true"
click at [36, 97] on div "Verification" at bounding box center [27, 98] width 26 height 6
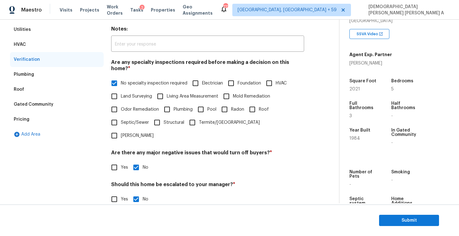
scroll to position [129, 0]
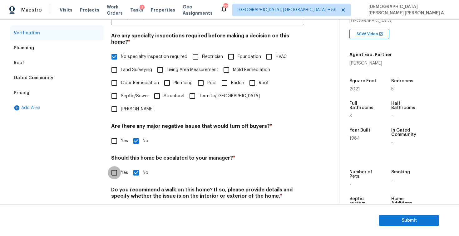
click at [111, 166] on input "Yes" at bounding box center [114, 172] width 13 height 13
checkbox input "true"
checkbox input "false"
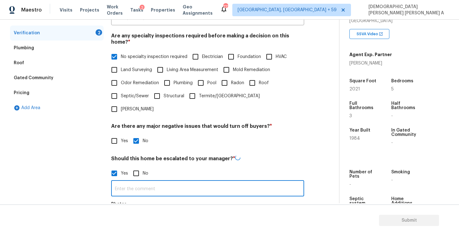
click at [146, 182] on input "text" at bounding box center [207, 189] width 193 height 15
type input "There is foundation crack time 00:18"
click at [123, 210] on button "button" at bounding box center [118, 222] width 15 height 24
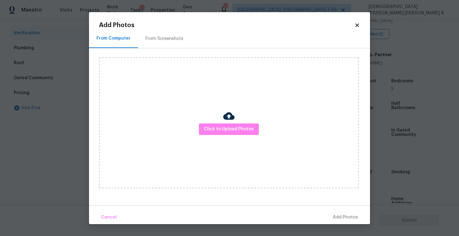
click at [235, 121] on div "Click to Upload Photos" at bounding box center [229, 122] width 260 height 131
click at [234, 130] on span "Click to Upload Photos" at bounding box center [229, 129] width 50 height 8
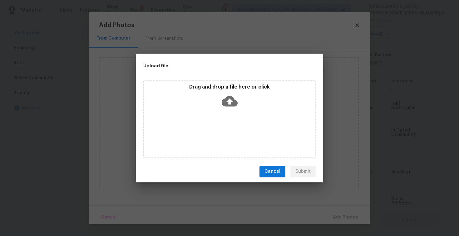
click at [232, 114] on div "Drag and drop a file here or click" at bounding box center [229, 120] width 172 height 78
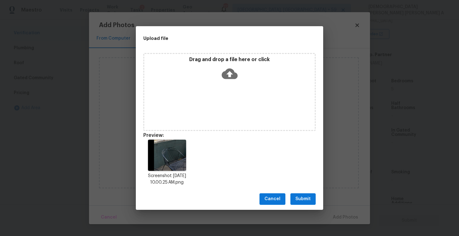
click at [303, 198] on span "Submit" at bounding box center [302, 199] width 15 height 8
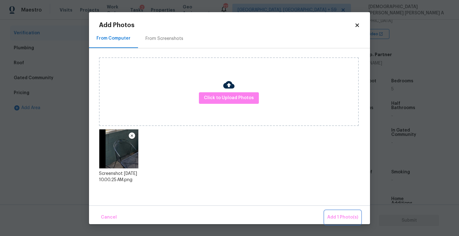
click at [340, 212] on button "Add 1 Photo(s)" at bounding box center [343, 217] width 36 height 13
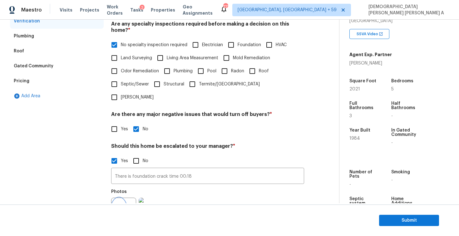
scroll to position [0, 0]
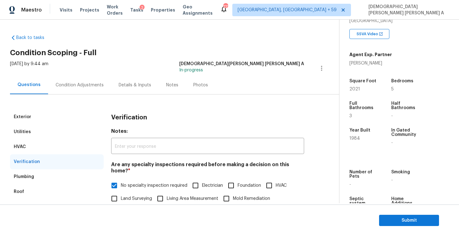
click at [85, 86] on div "Condition Adjustments" at bounding box center [80, 85] width 48 height 6
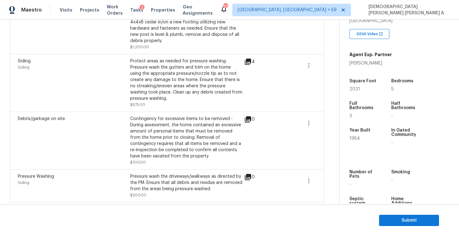
scroll to position [326, 0]
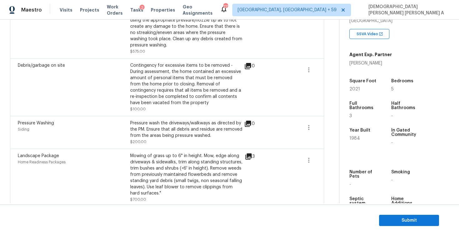
click at [299, 154] on span at bounding box center [287, 178] width 24 height 50
click at [306, 157] on icon "button" at bounding box center [308, 160] width 7 height 7
click at [337, 157] on link "Edit" at bounding box center [344, 153] width 53 height 9
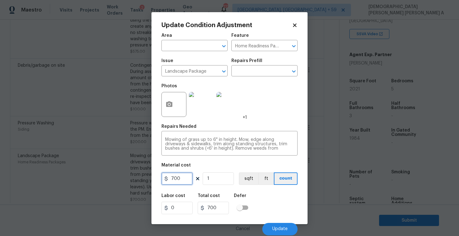
click at [186, 182] on input "700" at bounding box center [176, 179] width 31 height 12
type input "2000"
click at [287, 232] on span "Update" at bounding box center [279, 229] width 15 height 5
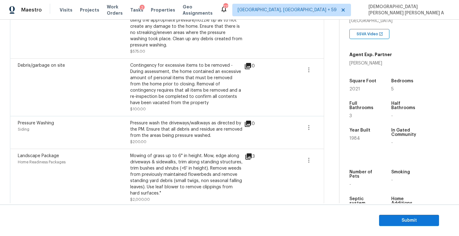
scroll to position [0, 0]
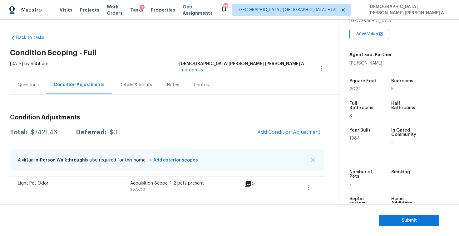
click at [32, 86] on div "Questions" at bounding box center [27, 85] width 21 height 6
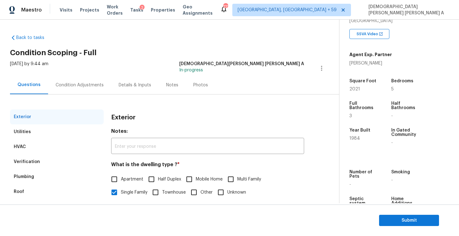
click at [28, 135] on div "Utilities" at bounding box center [22, 132] width 17 height 6
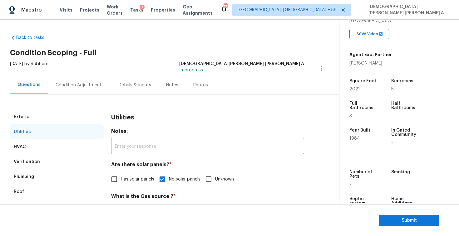
scroll to position [115, 0]
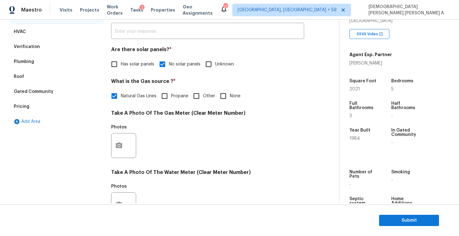
click at [193, 95] on input "Other" at bounding box center [196, 96] width 13 height 13
checkbox input "true"
checkbox input "false"
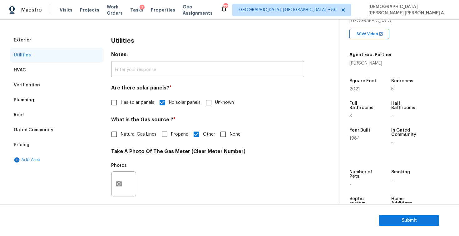
scroll to position [0, 0]
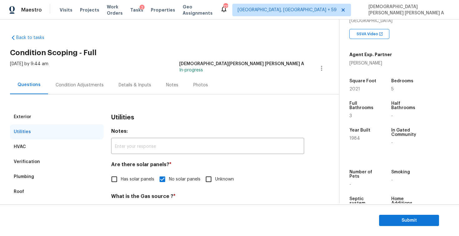
click at [80, 87] on div "Condition Adjustments" at bounding box center [80, 85] width 48 height 6
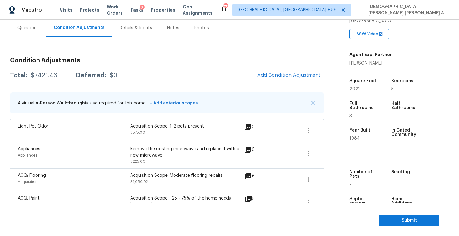
scroll to position [60, 0]
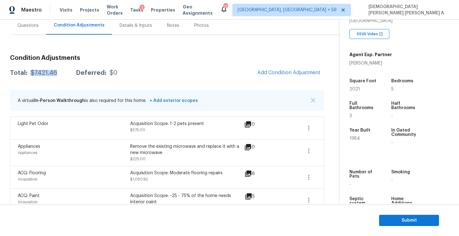
drag, startPoint x: 58, startPoint y: 73, endPoint x: 30, endPoint y: 73, distance: 28.7
click at [30, 73] on div "Total: $7421.46 Deferred: $0" at bounding box center [63, 73] width 107 height 6
copy div "$7421.46"
click at [301, 75] on span "Add Condition Adjustment" at bounding box center [288, 73] width 63 height 6
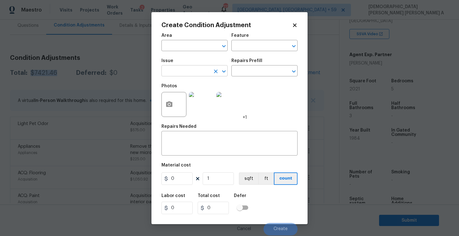
click at [182, 71] on input "text" at bounding box center [185, 72] width 49 height 10
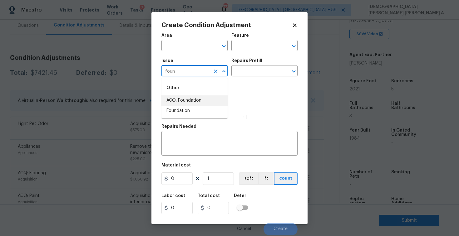
click at [185, 97] on li "ACQ: Foundation" at bounding box center [194, 101] width 66 height 10
type input "ACQ: Foundation"
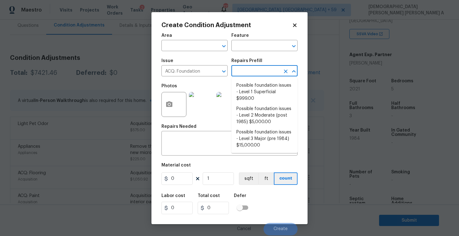
click at [259, 69] on input "text" at bounding box center [255, 72] width 49 height 10
click at [256, 86] on li "Possible foundation issues - Level 1 Superficial $999.00" at bounding box center [264, 92] width 66 height 23
type input "Acquisition"
type textarea "Possible foundation issues - Level 1 - Superficial. Disclaimer: This is NOT a t…"
type input "999"
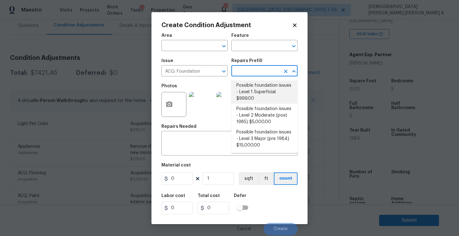
type input "999"
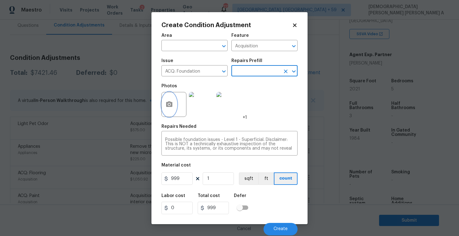
click at [167, 106] on icon "button" at bounding box center [169, 104] width 6 height 6
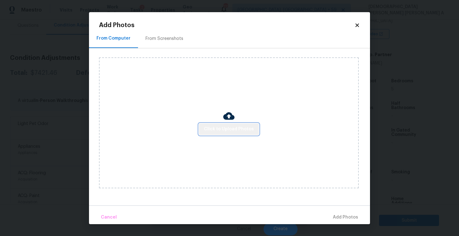
click at [236, 133] on span "Click to Upload Photos" at bounding box center [229, 129] width 50 height 8
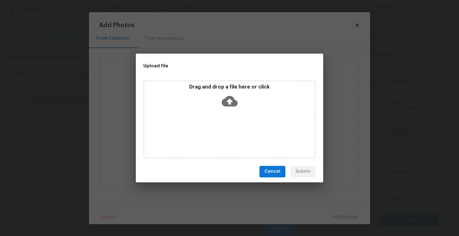
click at [232, 103] on icon at bounding box center [230, 101] width 16 height 11
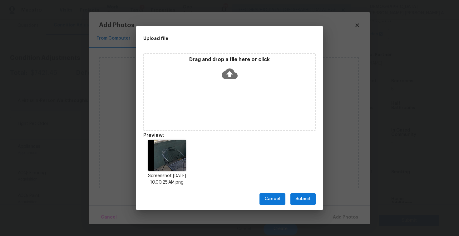
click at [307, 201] on span "Submit" at bounding box center [302, 199] width 15 height 8
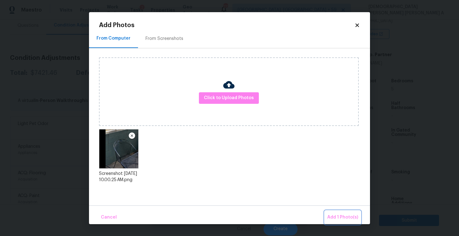
click at [347, 217] on span "Add 1 Photo(s)" at bounding box center [342, 218] width 31 height 8
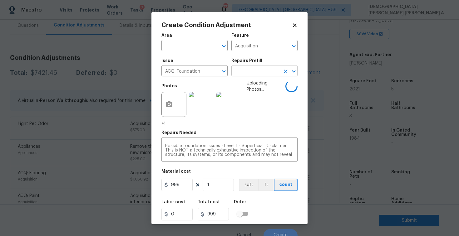
click at [258, 73] on input "text" at bounding box center [255, 72] width 49 height 10
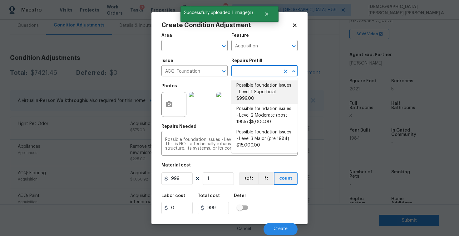
click at [248, 86] on li "Possible foundation issues - Level 1 Superficial $999.00" at bounding box center [264, 92] width 66 height 23
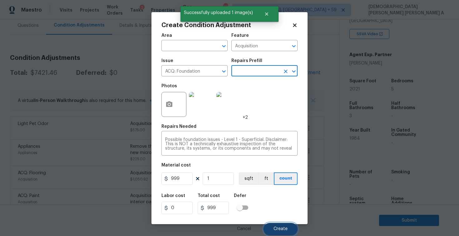
click at [287, 227] on span "Create" at bounding box center [280, 229] width 14 height 5
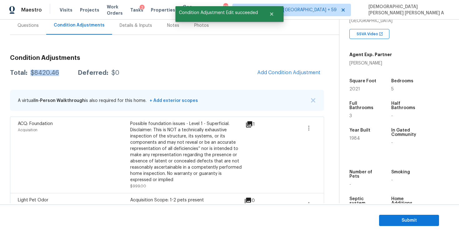
drag, startPoint x: 61, startPoint y: 75, endPoint x: 30, endPoint y: 73, distance: 30.7
click at [30, 73] on div "Total: $8420.46 Deferred: $0" at bounding box center [64, 73] width 109 height 6
copy div "$8420.46"
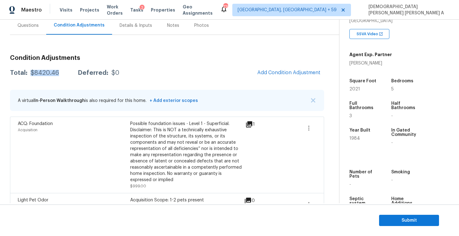
copy div "$8420.46"
click at [28, 24] on div "Questions" at bounding box center [27, 25] width 21 height 6
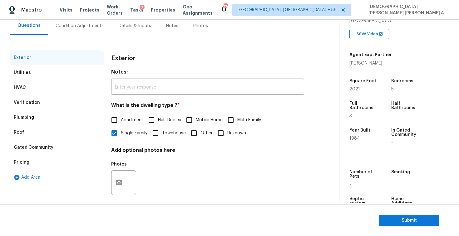
scroll to position [64, 0]
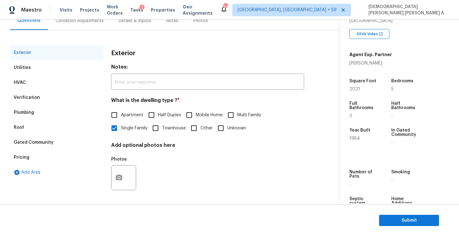
click at [26, 101] on div "Verification" at bounding box center [57, 97] width 94 height 15
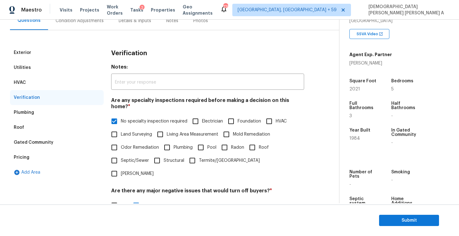
scroll to position [192, 0]
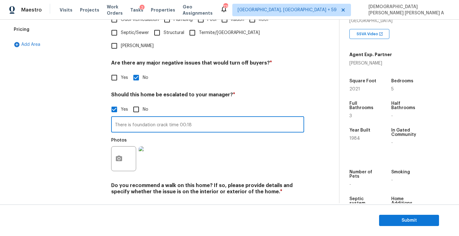
click at [151, 118] on input "There is foundation crack time 00:18" at bounding box center [207, 125] width 193 height 15
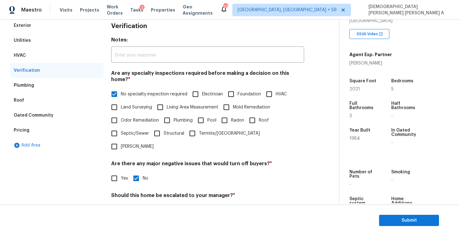
scroll to position [0, 0]
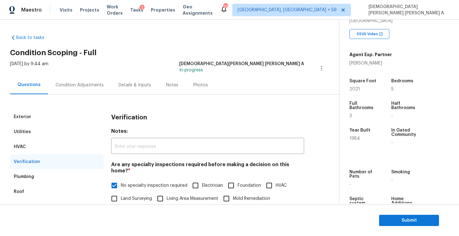
click at [81, 87] on div "Condition Adjustments" at bounding box center [80, 85] width 48 height 6
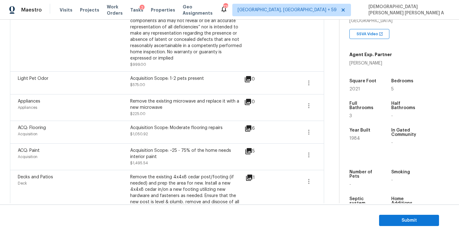
scroll to position [179, 0]
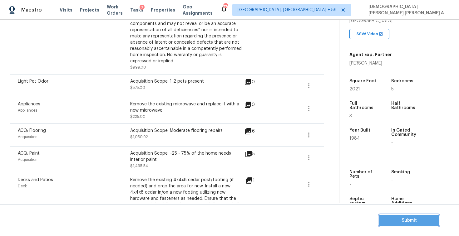
click at [402, 217] on span "Submit" at bounding box center [409, 221] width 50 height 8
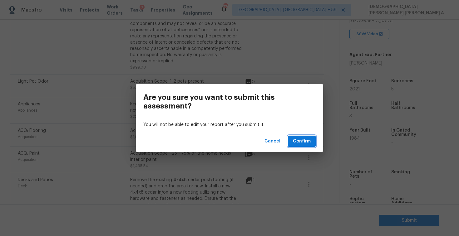
click at [300, 139] on span "Confirm" at bounding box center [302, 142] width 18 height 8
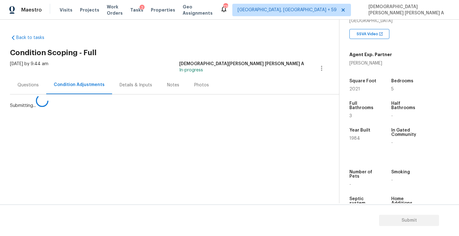
scroll to position [0, 0]
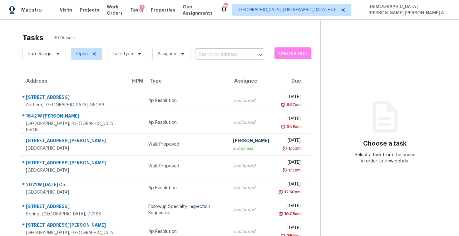
click at [223, 55] on input "text" at bounding box center [221, 55] width 52 height 10
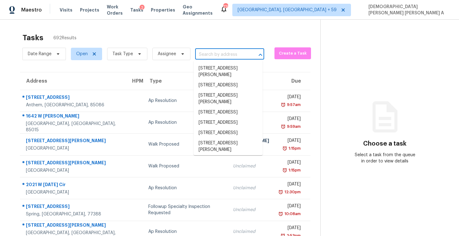
paste input "1563 Vine Leaf Dr, Powder Springs, GA 30127"
type input "1563 Vine Leaf Dr, Powder Springs, GA 30127"
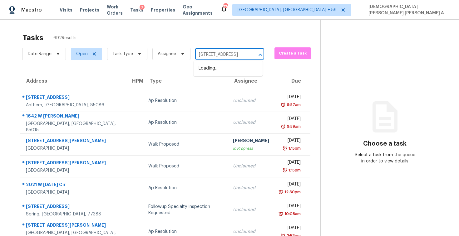
scroll to position [0, 44]
click at [218, 69] on li "1563 Vine Leaf Dr, Powder Springs, GA 30127" at bounding box center [228, 68] width 69 height 10
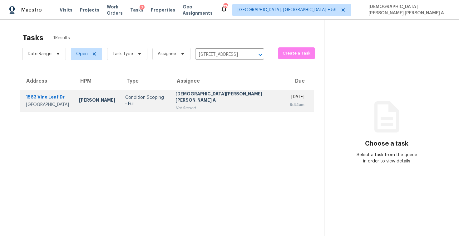
click at [222, 97] on div "[DEMOGRAPHIC_DATA][PERSON_NAME] [PERSON_NAME] A" at bounding box center [227, 98] width 104 height 14
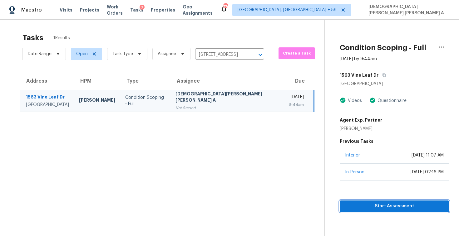
click at [392, 210] on span "Start Assessment" at bounding box center [394, 207] width 99 height 8
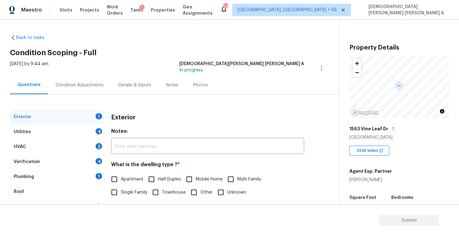
click at [173, 60] on div "Back to tasks Condition Scoping - Full Wed, Oct 15 2025 by 9:44 am Mohamed Azee…" at bounding box center [174, 149] width 329 height 238
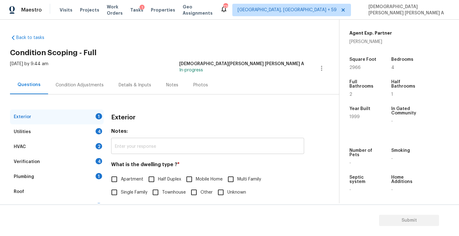
scroll to position [64, 0]
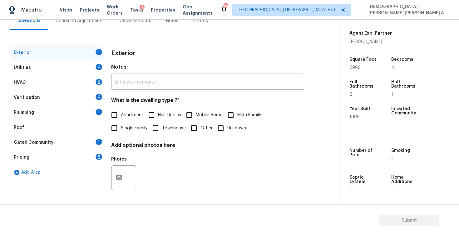
click at [116, 130] on input "Single Family" at bounding box center [114, 128] width 13 height 13
checkbox input "true"
click at [81, 67] on div "Utilities 4" at bounding box center [57, 67] width 94 height 15
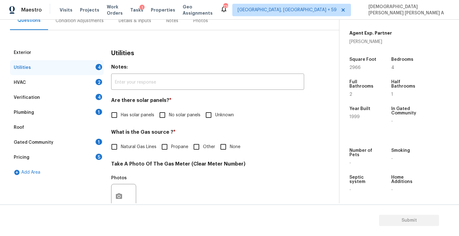
click at [163, 120] on input "No solar panels" at bounding box center [162, 115] width 13 height 13
checkbox input "true"
click at [118, 149] on input "Natural Gas Lines" at bounding box center [114, 146] width 13 height 13
checkbox input "true"
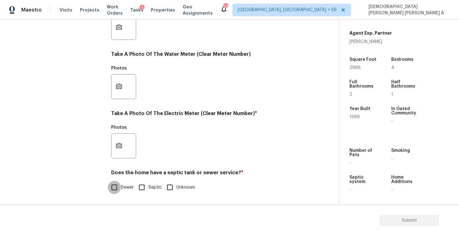
click at [115, 192] on input "Sewer" at bounding box center [114, 187] width 13 height 13
checkbox input "true"
click at [115, 145] on button "button" at bounding box center [118, 146] width 15 height 24
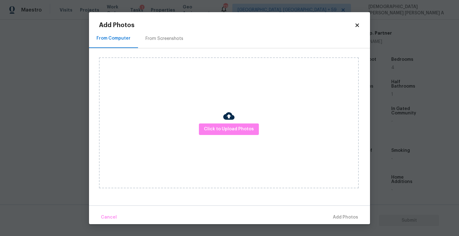
click at [221, 123] on div "Click to Upload Photos" at bounding box center [229, 122] width 260 height 131
click at [239, 130] on span "Click to Upload Photos" at bounding box center [229, 129] width 50 height 8
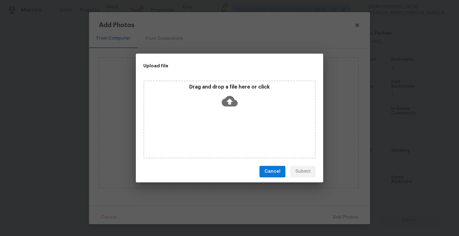
click at [234, 110] on div "Drag and drop a file here or click" at bounding box center [229, 97] width 170 height 27
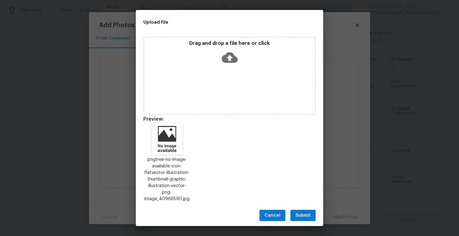
click at [296, 212] on span "Submit" at bounding box center [302, 216] width 15 height 8
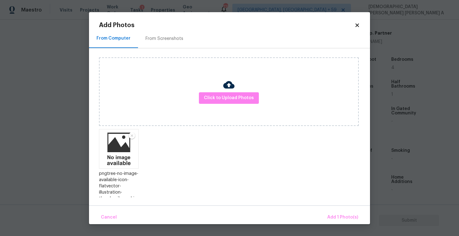
click at [352, 225] on body "Maestro Visits Projects Work Orders Tasks 1 Properties Geo Assignments 770 Albu…" at bounding box center [229, 118] width 459 height 236
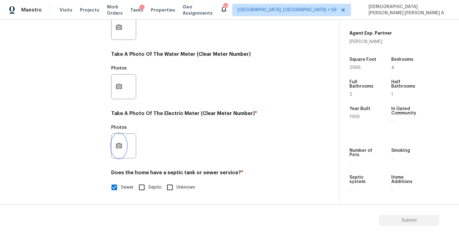
click at [114, 146] on button "button" at bounding box center [118, 146] width 15 height 24
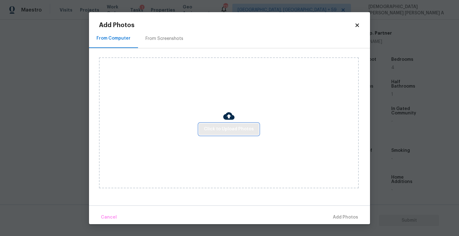
click at [228, 130] on span "Click to Upload Photos" at bounding box center [229, 129] width 50 height 8
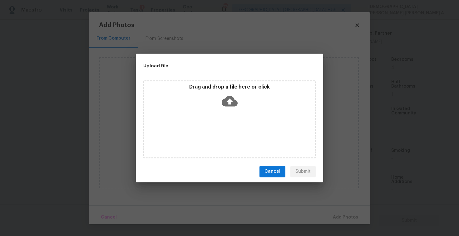
click at [228, 110] on div "Drag and drop a file here or click" at bounding box center [229, 97] width 170 height 27
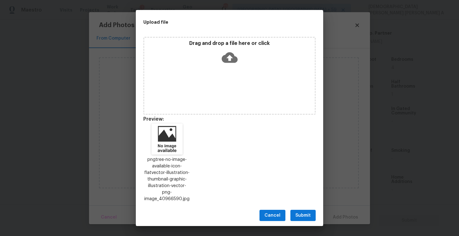
click at [302, 212] on span "Submit" at bounding box center [302, 216] width 15 height 8
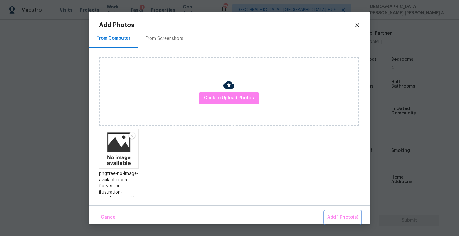
click at [336, 211] on button "Add 1 Photo(s)" at bounding box center [343, 217] width 36 height 13
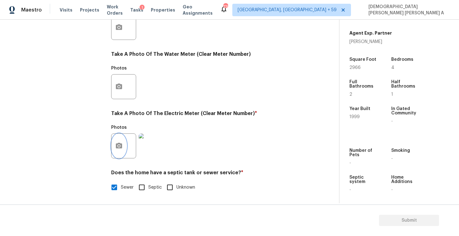
scroll to position [62, 0]
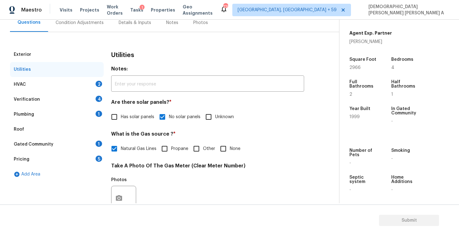
click at [79, 88] on div "HVAC 2" at bounding box center [57, 84] width 94 height 15
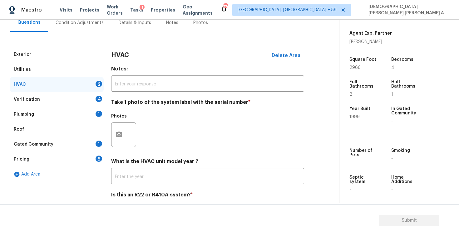
scroll to position [85, 0]
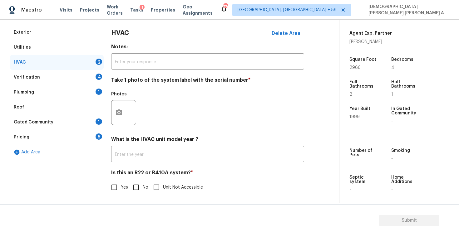
click at [131, 194] on div "HVAC Delete Area Notes: ​ Take 1 photo of the system label with the serial numb…" at bounding box center [207, 113] width 193 height 177
click at [134, 186] on input "No" at bounding box center [136, 187] width 13 height 13
checkbox input "true"
click at [113, 107] on button "button" at bounding box center [118, 113] width 15 height 24
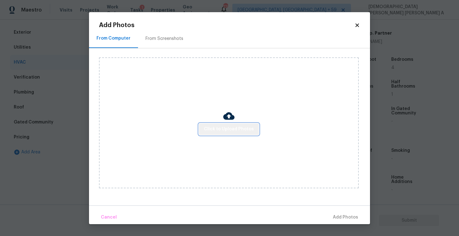
click at [236, 127] on span "Click to Upload Photos" at bounding box center [229, 129] width 50 height 8
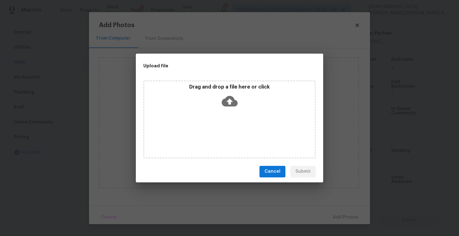
click at [231, 113] on div "Drag and drop a file here or click" at bounding box center [229, 120] width 172 height 78
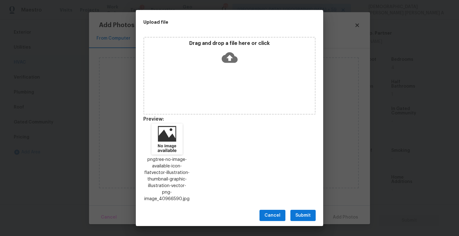
click at [302, 212] on span "Submit" at bounding box center [302, 216] width 15 height 8
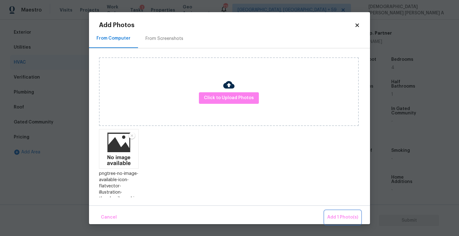
click at [336, 215] on span "Add 1 Photo(s)" at bounding box center [342, 218] width 31 height 8
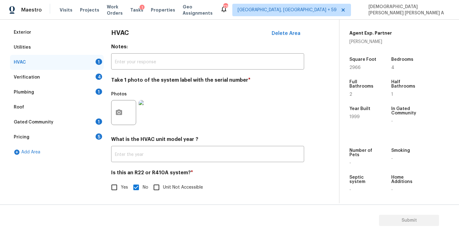
click at [73, 72] on div "Verification 4" at bounding box center [57, 77] width 94 height 15
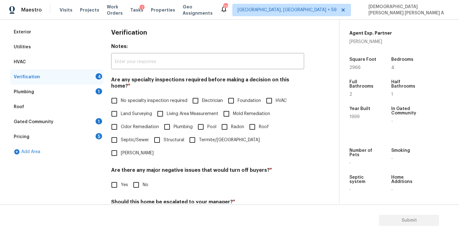
click at [119, 94] on input "No specialty inspection required" at bounding box center [114, 100] width 13 height 13
checkbox input "true"
click at [135, 179] on input "No" at bounding box center [136, 185] width 13 height 13
checkbox input "true"
click at [140, 210] on input "No" at bounding box center [136, 216] width 13 height 13
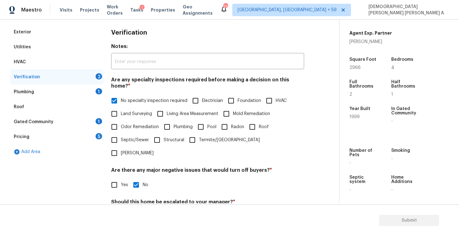
checkbox input "true"
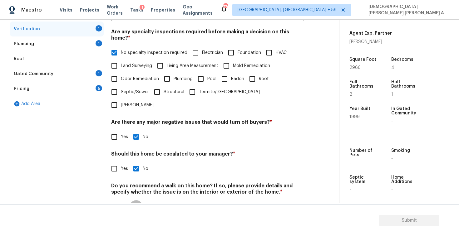
click at [138, 200] on input "No" at bounding box center [136, 206] width 13 height 13
checkbox input "true"
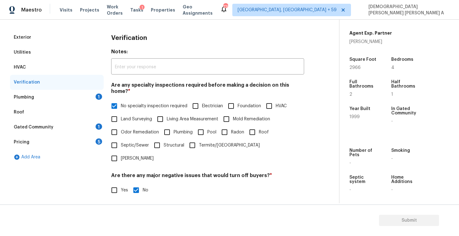
click at [81, 99] on div "Plumbing 1" at bounding box center [57, 97] width 94 height 15
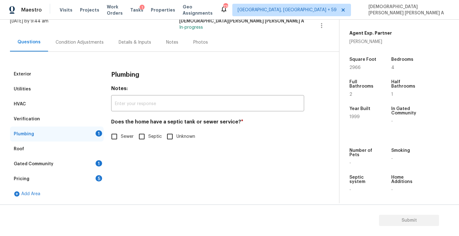
click at [117, 135] on input "Sewer" at bounding box center [114, 136] width 13 height 13
checkbox input "true"
click at [75, 166] on div "Gated Community 1" at bounding box center [57, 164] width 94 height 15
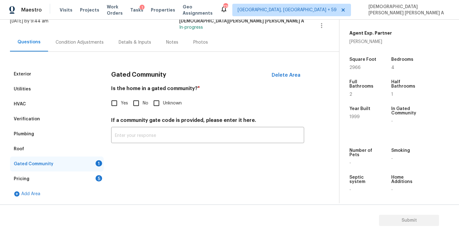
click at [133, 103] on input "No" at bounding box center [136, 103] width 13 height 13
checkbox input "true"
click at [80, 175] on div "Pricing 5" at bounding box center [57, 179] width 94 height 15
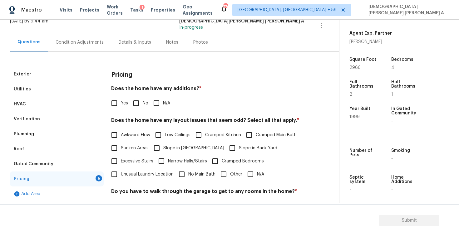
click at [137, 103] on input "No" at bounding box center [136, 103] width 13 height 13
checkbox input "true"
click at [253, 178] on input "N/A" at bounding box center [250, 174] width 13 height 13
checkbox input "true"
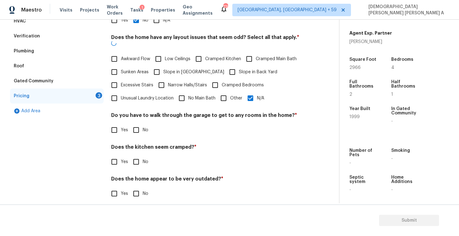
scroll to position [125, 0]
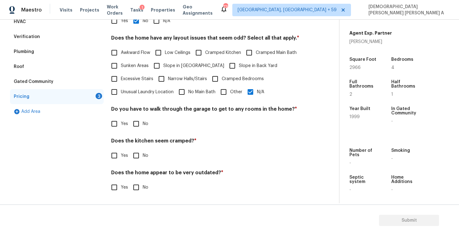
click at [134, 127] on input "No" at bounding box center [136, 123] width 13 height 13
checkbox input "true"
click at [136, 153] on input "No" at bounding box center [136, 155] width 13 height 13
checkbox input "true"
click at [136, 189] on input "No" at bounding box center [136, 188] width 13 height 13
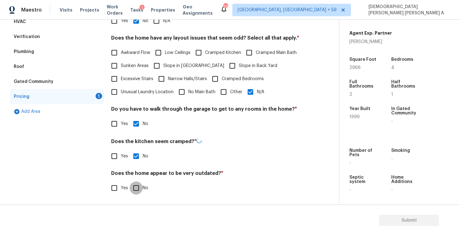
checkbox input "true"
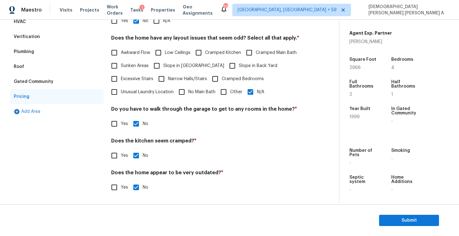
scroll to position [0, 0]
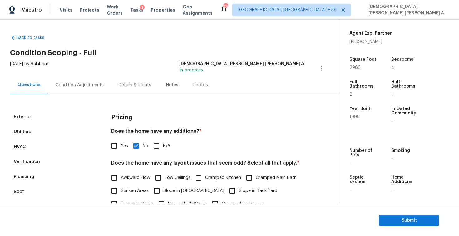
click at [194, 89] on div "Photos" at bounding box center [201, 85] width 30 height 18
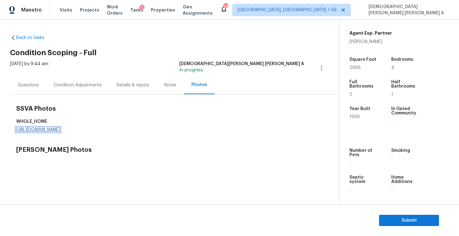
click at [60, 129] on link "https://d285kkeqns3g4j.cloudfront.net/Opportunity/006PD00000LI6BPYA1/GO%20Media…" at bounding box center [38, 130] width 44 height 4
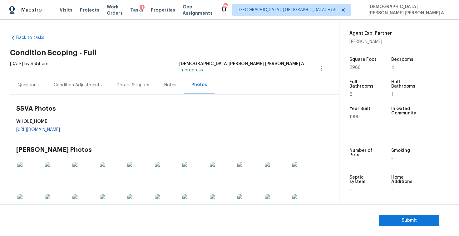
click at [87, 85] on div "Condition Adjustments" at bounding box center [78, 85] width 48 height 6
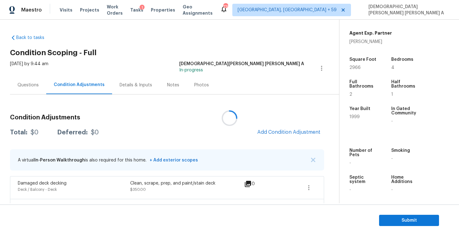
click at [281, 134] on div at bounding box center [229, 118] width 459 height 236
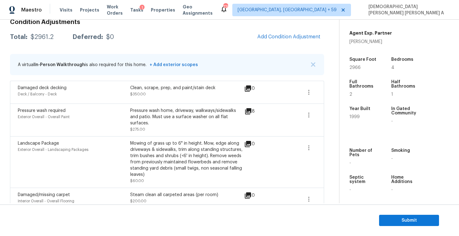
scroll to position [23, 0]
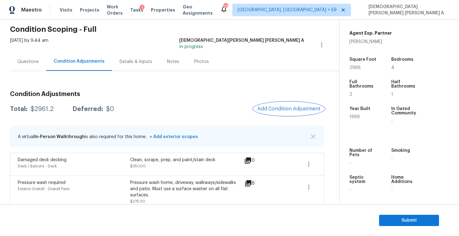
click at [278, 110] on span "Add Condition Adjustment" at bounding box center [288, 109] width 63 height 6
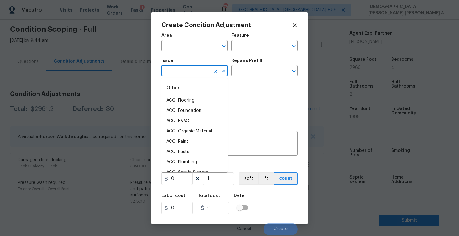
click at [206, 76] on input "text" at bounding box center [185, 72] width 49 height 10
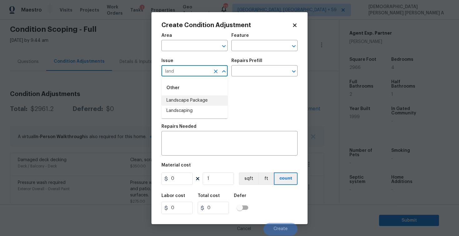
click at [214, 96] on li "Landscape Package" at bounding box center [194, 101] width 66 height 10
type input "Landscape Package"
click at [264, 71] on input "text" at bounding box center [255, 72] width 49 height 10
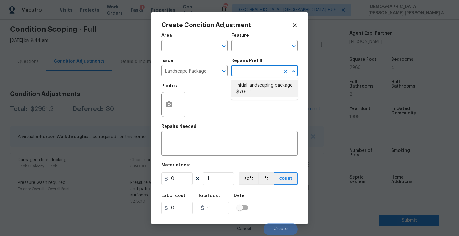
click at [255, 93] on li "Initial landscaping package $70.00" at bounding box center [264, 89] width 66 height 17
type input "Home Readiness Packages"
type textarea "Mowing of grass up to 6" in height. Mow, edge along driveways & sidewalks, trim…"
type input "70"
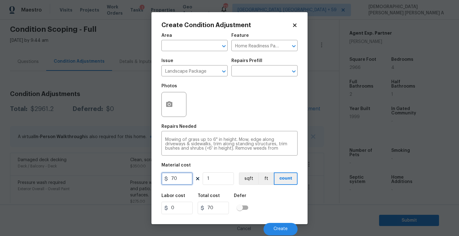
click at [184, 176] on input "70" at bounding box center [176, 179] width 31 height 12
type input "700"
click at [173, 108] on button "button" at bounding box center [169, 104] width 15 height 24
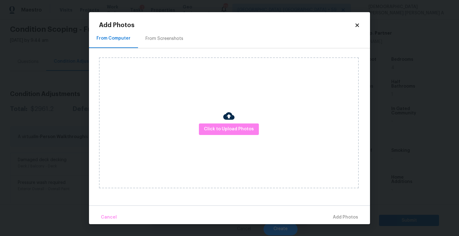
click at [160, 30] on div "From Screenshots" at bounding box center [164, 39] width 53 height 18
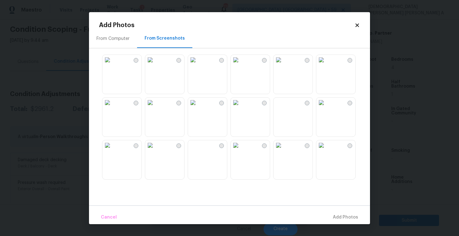
click at [155, 64] on img at bounding box center [150, 60] width 10 height 10
click at [112, 65] on img at bounding box center [107, 60] width 10 height 10
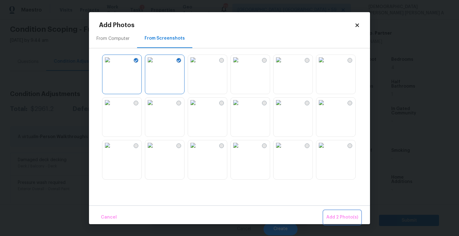
click at [346, 212] on button "Add 2 Photo(s)" at bounding box center [342, 217] width 37 height 13
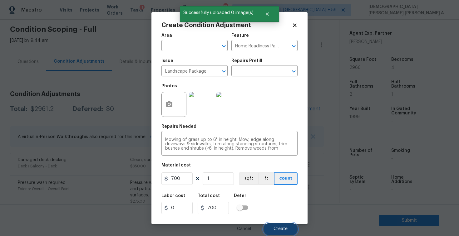
click at [285, 225] on button "Create" at bounding box center [280, 229] width 34 height 12
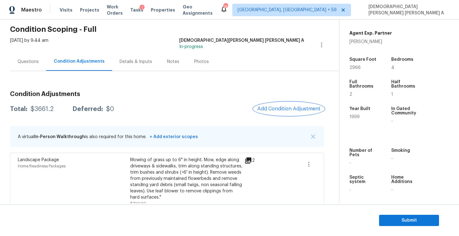
click at [283, 111] on span "Add Condition Adjustment" at bounding box center [288, 109] width 63 height 6
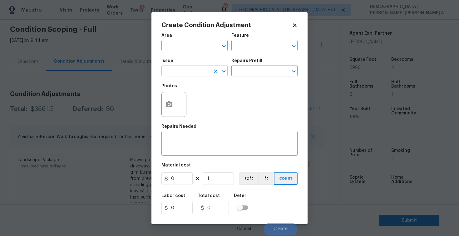
click at [171, 72] on input "text" at bounding box center [185, 72] width 49 height 10
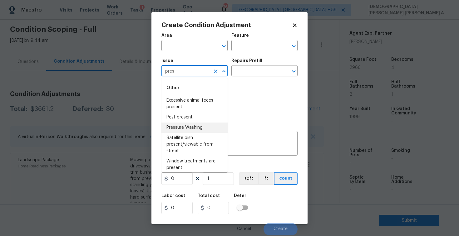
click at [188, 129] on li "Pressure Washing" at bounding box center [194, 128] width 66 height 10
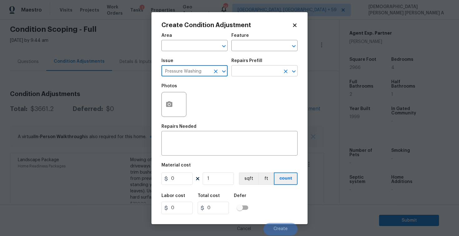
type input "Pressure Washing"
click at [244, 71] on input "text" at bounding box center [255, 72] width 49 height 10
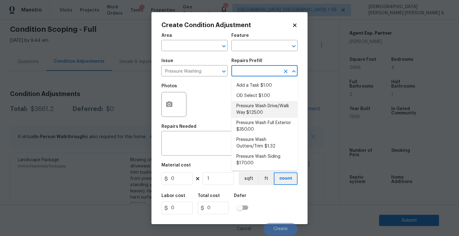
click at [246, 103] on li "Pressure Wash Drive/Walk Way $125.00" at bounding box center [264, 109] width 66 height 17
type input "Siding"
type textarea "Pressure wash the driveways/walkways as directed by the PM. Ensure that all deb…"
type input "125"
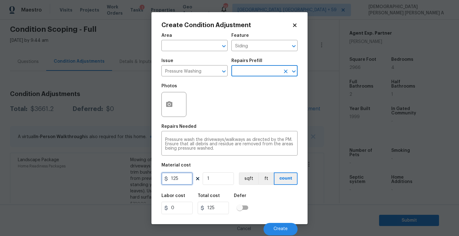
click at [183, 181] on input "125" at bounding box center [176, 179] width 31 height 12
type input "200"
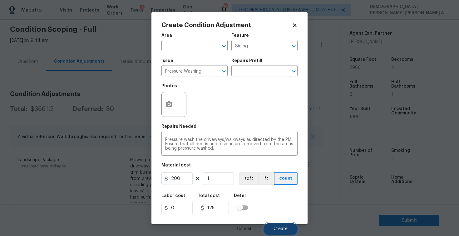
type input "200"
click at [285, 227] on span "Create" at bounding box center [280, 229] width 14 height 5
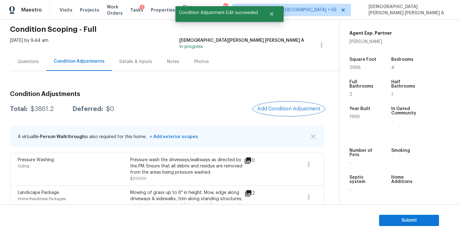
click at [277, 107] on span "Add Condition Adjustment" at bounding box center [288, 109] width 63 height 6
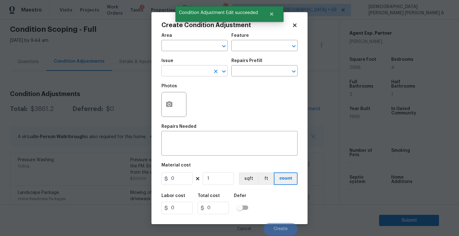
click at [178, 74] on input "text" at bounding box center [185, 72] width 49 height 10
click at [195, 96] on li "Debris/garbage on site" at bounding box center [194, 101] width 66 height 10
type input "Debris/garbage on site"
click at [268, 66] on div "Repairs Prefill" at bounding box center [264, 63] width 66 height 8
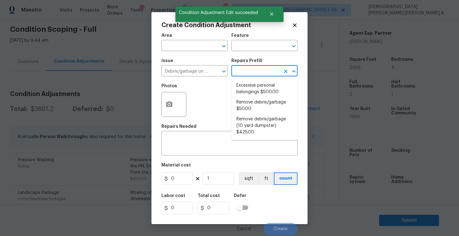
click at [265, 71] on input "text" at bounding box center [255, 72] width 49 height 10
click at [252, 102] on li "Remove debris/garbage $50.00" at bounding box center [264, 105] width 66 height 17
type textarea "Remove, haul off, and properly dispose of any debris left by seller to offsite …"
type input "50"
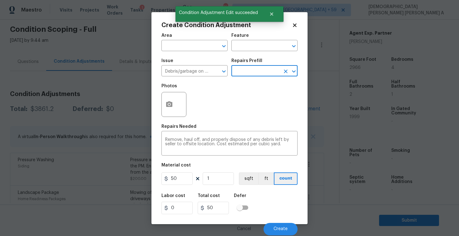
click at [259, 68] on input "text" at bounding box center [255, 72] width 49 height 10
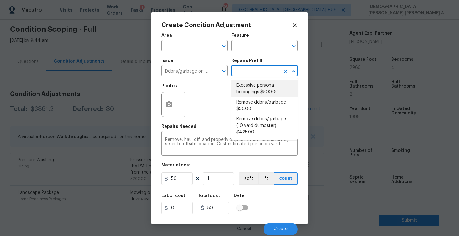
click at [253, 84] on li "Excessive personal belongings $500.00" at bounding box center [264, 89] width 66 height 17
type textarea "Contingency for excessive items to be removed - During assessment, the home con…"
type input "500"
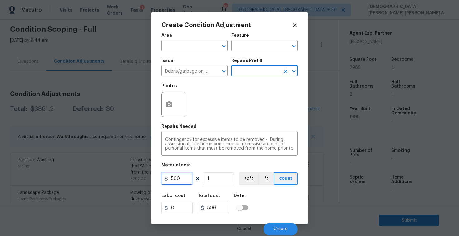
click at [188, 183] on input "500" at bounding box center [176, 179] width 31 height 12
type input "100"
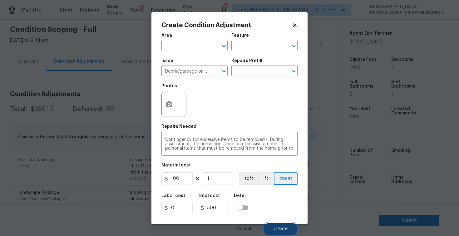
type input "100"
click at [285, 226] on button "Create" at bounding box center [280, 229] width 34 height 12
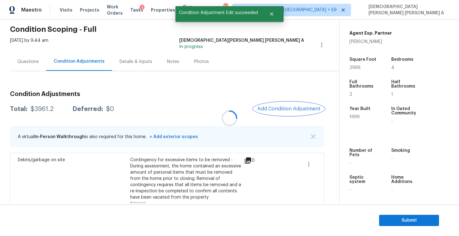
click at [297, 112] on button "Add Condition Adjustment" at bounding box center [288, 108] width 71 height 13
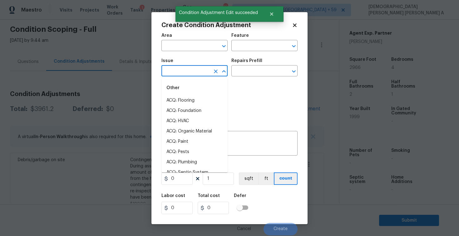
click at [178, 75] on input "text" at bounding box center [185, 72] width 49 height 10
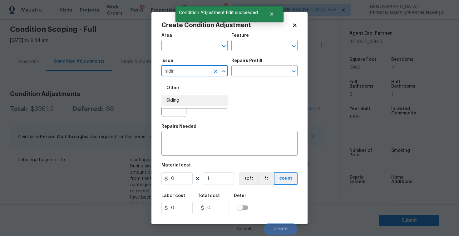
click at [180, 98] on li "Siding" at bounding box center [194, 101] width 66 height 10
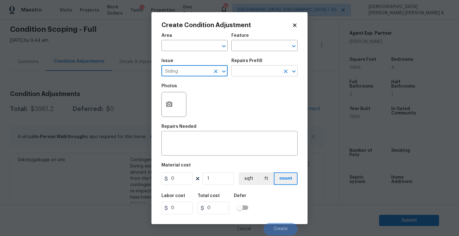
type input "Siding"
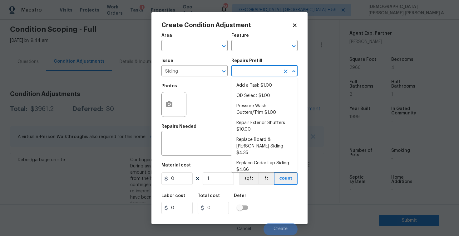
click at [255, 75] on input "text" at bounding box center [255, 72] width 49 height 10
click at [242, 110] on li "Pressure Wash Gutters/Trim $1.00" at bounding box center [264, 109] width 66 height 17
type input "Siding"
type textarea "Protect areas as needed for pressure washing. Pressure wash the gutters and tri…"
type input "1"
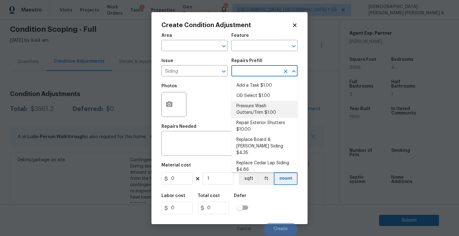
type input "1"
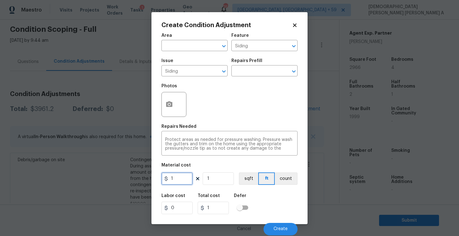
click at [181, 177] on input "1" at bounding box center [176, 179] width 31 height 12
type input "575"
click at [167, 100] on button "button" at bounding box center [169, 104] width 15 height 24
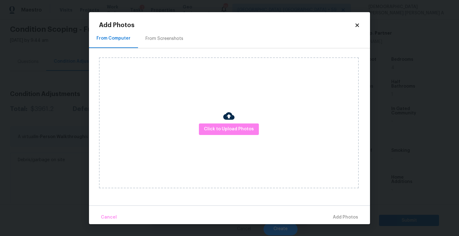
click at [149, 45] on div "From Screenshots" at bounding box center [164, 39] width 53 height 18
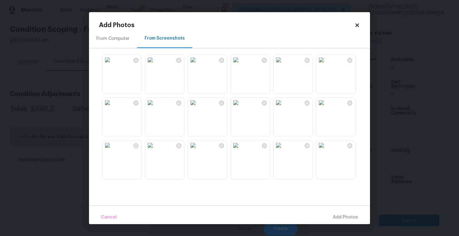
click at [112, 65] on img at bounding box center [107, 60] width 10 height 10
click at [282, 65] on img at bounding box center [278, 60] width 10 height 10
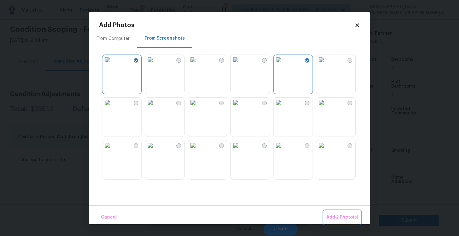
click at [347, 220] on span "Add 2 Photo(s)" at bounding box center [342, 218] width 32 height 8
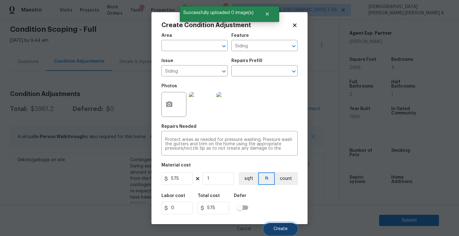
click at [276, 226] on button "Create" at bounding box center [280, 229] width 34 height 12
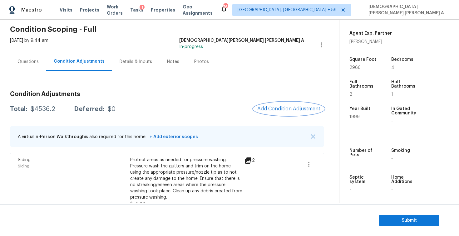
click at [303, 110] on span "Add Condition Adjustment" at bounding box center [288, 109] width 63 height 6
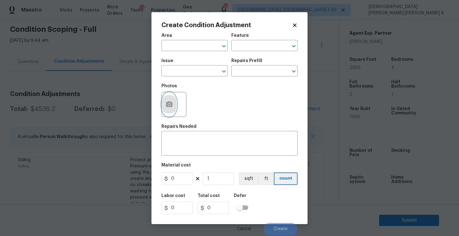
click at [171, 107] on icon "button" at bounding box center [169, 104] width 6 height 6
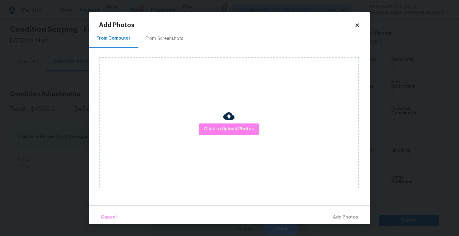
click at [158, 33] on div "From Screenshots" at bounding box center [164, 39] width 53 height 18
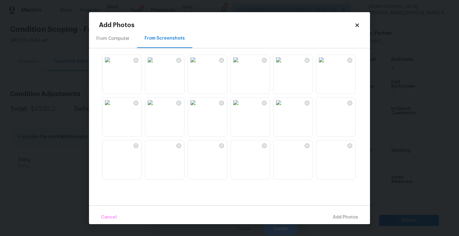
click at [155, 108] on img at bounding box center [150, 103] width 10 height 10
click at [112, 108] on img at bounding box center [107, 103] width 10 height 10
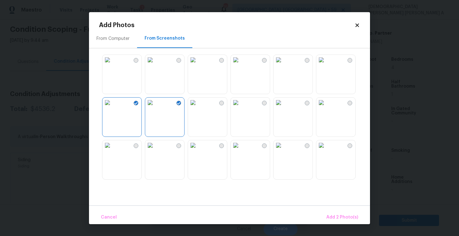
click at [326, 142] on img at bounding box center [321, 145] width 10 height 10
click at [283, 150] on img at bounding box center [278, 145] width 10 height 10
click at [238, 150] on img at bounding box center [236, 145] width 10 height 10
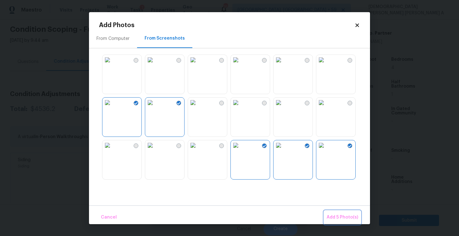
click at [353, 222] on button "Add 5 Photo(s)" at bounding box center [342, 217] width 37 height 13
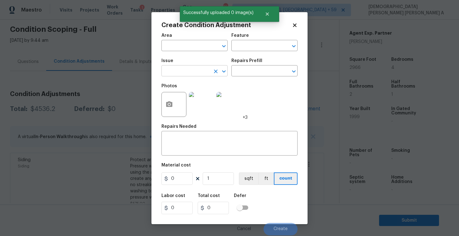
click at [175, 67] on input "text" at bounding box center [185, 72] width 49 height 10
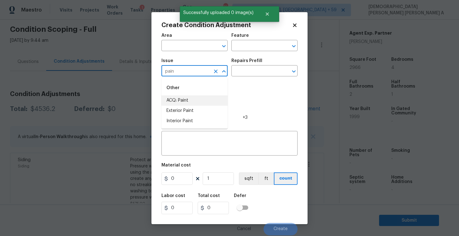
click at [184, 103] on li "ACQ: Paint" at bounding box center [194, 101] width 66 height 10
type input "ACQ: Paint"
click at [272, 72] on input "text" at bounding box center [255, 72] width 49 height 10
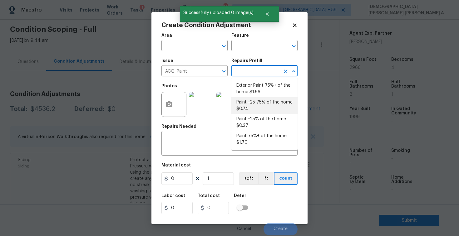
click at [263, 106] on li "Paint ~25-75% of the home $0.74" at bounding box center [264, 105] width 66 height 17
type input "Acquisition"
type textarea "Acquisition Scope: ~25 - 75% of the home needs interior paint"
type input "0.74"
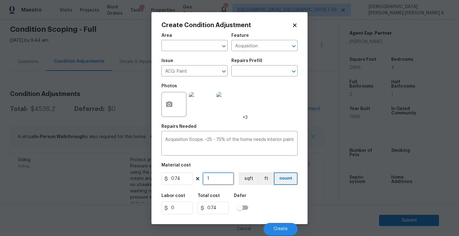
click at [219, 179] on input "1" at bounding box center [218, 179] width 31 height 12
type input "0"
type input "2"
type input "1.48"
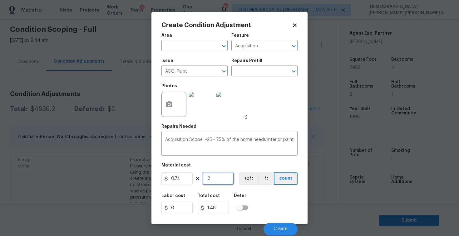
type input "29"
type input "21.46"
type input "296"
type input "219.04"
type input "2966"
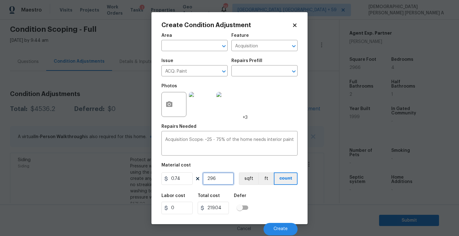
type input "2194.84"
type input "2966"
click at [247, 177] on button "sqft" at bounding box center [248, 179] width 19 height 12
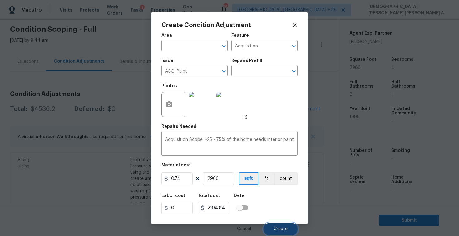
click at [275, 224] on button "Create" at bounding box center [280, 229] width 34 height 12
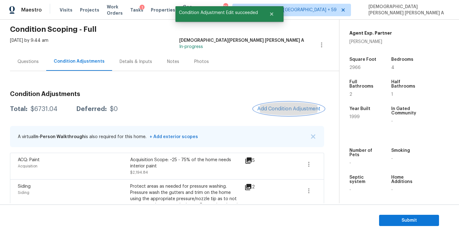
click at [281, 105] on button "Add Condition Adjustment" at bounding box center [288, 108] width 71 height 13
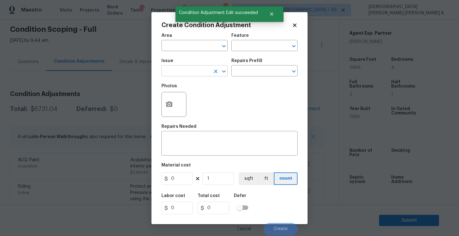
click at [180, 69] on input "text" at bounding box center [185, 72] width 49 height 10
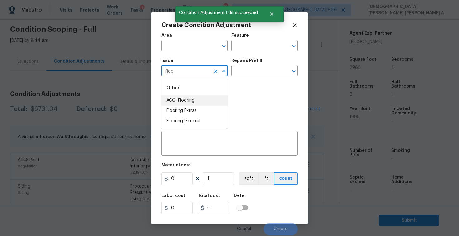
click at [196, 99] on li "ACQ: Flooring" at bounding box center [194, 101] width 66 height 10
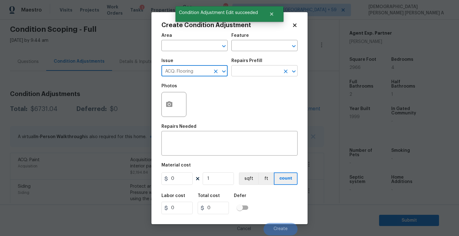
type input "ACQ: Flooring"
click at [251, 70] on input "text" at bounding box center [255, 72] width 49 height 10
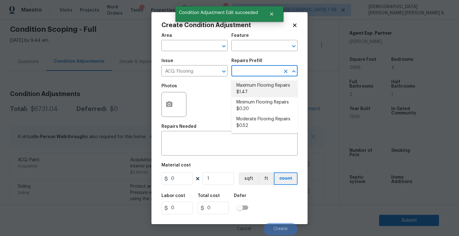
click at [252, 83] on li "Maximum Flooring Repairs $1.47" at bounding box center [264, 89] width 66 height 17
type input "Acquisition"
type textarea "Acquisition Scope: Maximum flooring repairs"
type input "1.47"
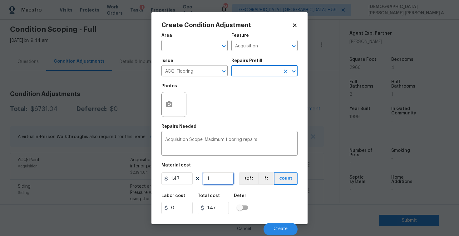
click at [225, 183] on input "1" at bounding box center [218, 179] width 31 height 12
type input "0"
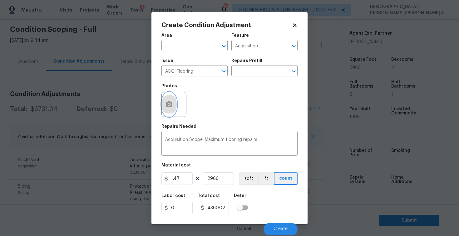
click at [164, 106] on button "button" at bounding box center [169, 104] width 15 height 24
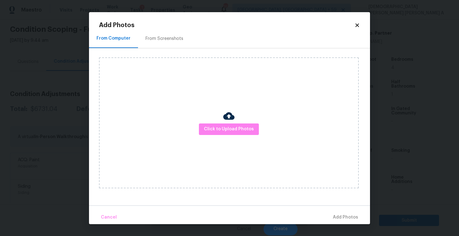
click at [152, 39] on div "From Screenshots" at bounding box center [164, 39] width 38 height 6
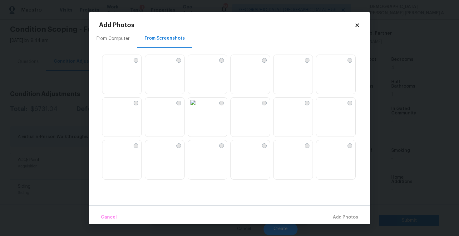
click at [122, 121] on img at bounding box center [121, 118] width 39 height 40
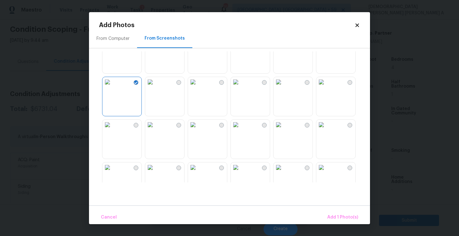
scroll to position [20, 0]
click at [283, 130] on img at bounding box center [278, 126] width 10 height 10
click at [326, 130] on img at bounding box center [321, 126] width 10 height 10
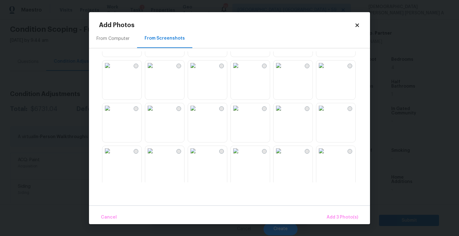
click at [283, 113] on img at bounding box center [278, 108] width 10 height 10
click at [326, 156] on img at bounding box center [321, 151] width 10 height 10
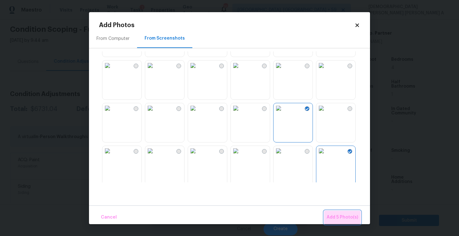
click at [339, 220] on span "Add 5 Photo(s)" at bounding box center [343, 218] width 32 height 8
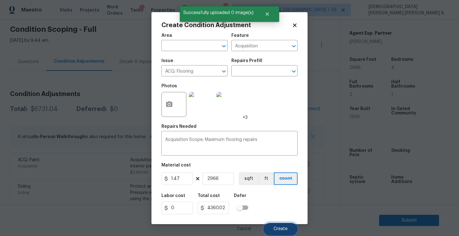
click at [272, 231] on button "Create" at bounding box center [280, 229] width 34 height 12
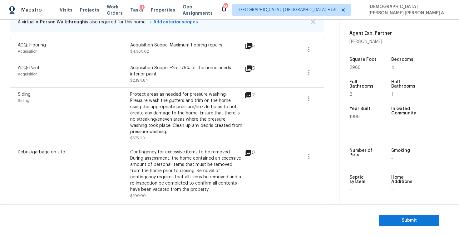
scroll to position [109, 0]
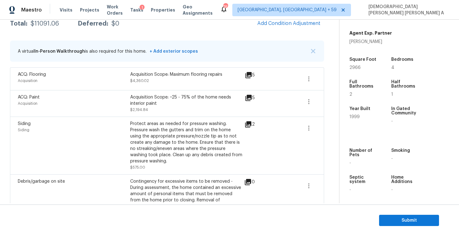
click at [283, 30] on div "Condition Adjustments Total: $11091.06 Deferred: $0 Add Condition Adjustment A …" at bounding box center [167, 240] width 314 height 479
click at [281, 24] on span "Add Condition Adjustment" at bounding box center [288, 24] width 63 height 6
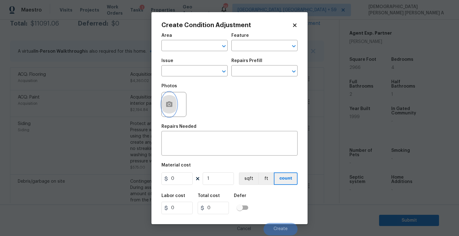
click at [172, 104] on icon "button" at bounding box center [169, 104] width 6 height 6
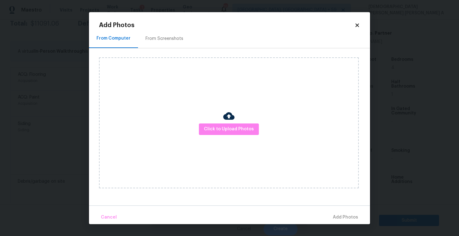
click at [161, 46] on div "From Screenshots" at bounding box center [164, 39] width 53 height 18
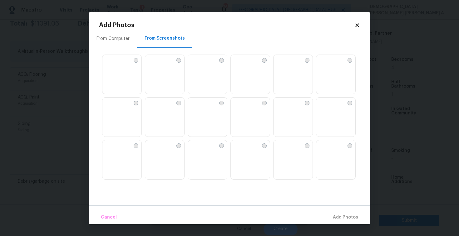
click at [198, 150] on img at bounding box center [193, 145] width 10 height 10
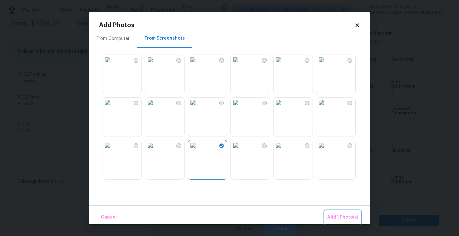
click at [349, 213] on button "Add 1 Photo(s)" at bounding box center [343, 217] width 36 height 13
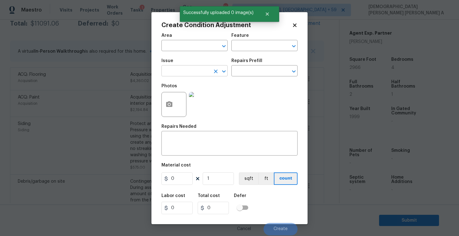
click at [184, 70] on input "text" at bounding box center [185, 72] width 49 height 10
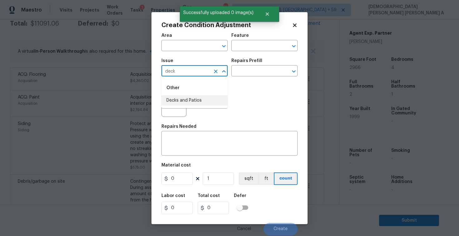
click at [203, 105] on li "Decks and Patios" at bounding box center [194, 101] width 66 height 10
click at [252, 72] on input "text" at bounding box center [255, 72] width 49 height 10
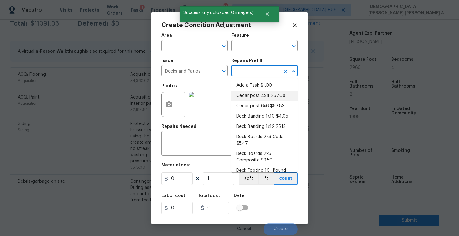
click at [251, 94] on li "Cedar post 4x4 $67.08" at bounding box center [264, 96] width 66 height 10
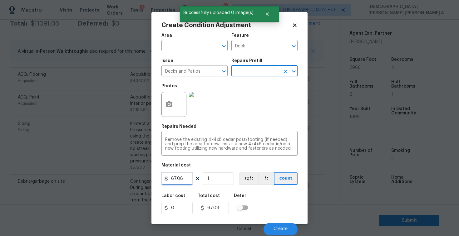
click at [191, 178] on input "67.08" at bounding box center [176, 179] width 31 height 12
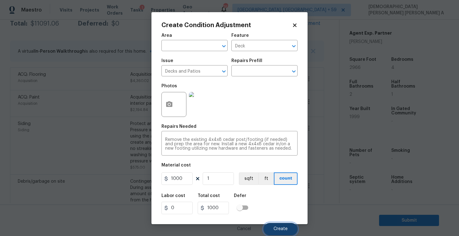
click at [282, 230] on span "Create" at bounding box center [280, 229] width 14 height 5
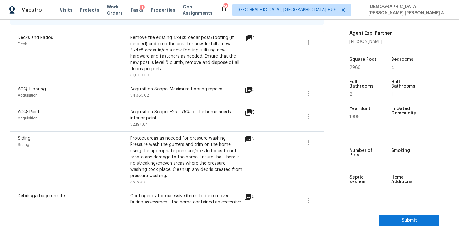
scroll to position [53, 0]
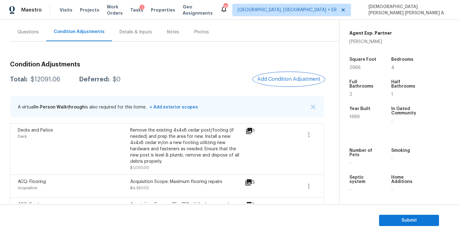
click at [282, 77] on span "Add Condition Adjustment" at bounding box center [288, 79] width 63 height 6
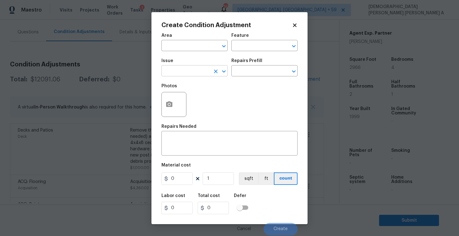
click at [180, 69] on input "text" at bounding box center [185, 72] width 49 height 10
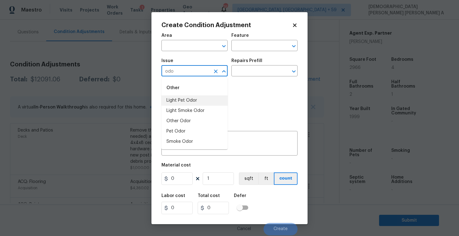
click at [198, 103] on li "Light Pet Odor" at bounding box center [194, 101] width 66 height 10
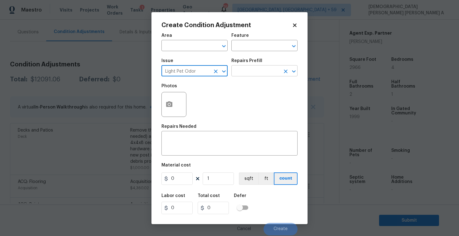
click at [252, 74] on input "text" at bounding box center [255, 72] width 49 height 10
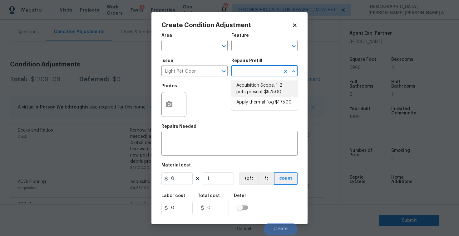
click at [248, 90] on li "Acquisition Scope: 1-2 pets present $575.00" at bounding box center [264, 89] width 66 height 17
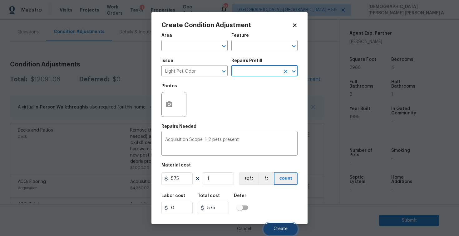
click at [282, 230] on span "Create" at bounding box center [280, 229] width 14 height 5
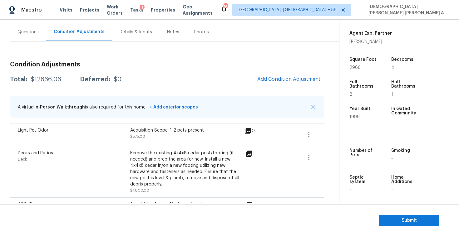
click at [27, 37] on div "Questions" at bounding box center [28, 32] width 36 height 18
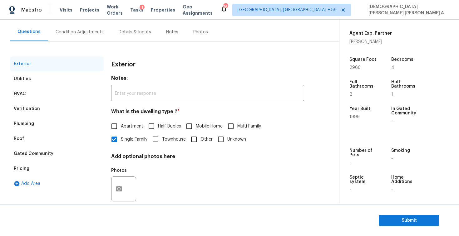
click at [28, 168] on div "Pricing" at bounding box center [57, 168] width 94 height 15
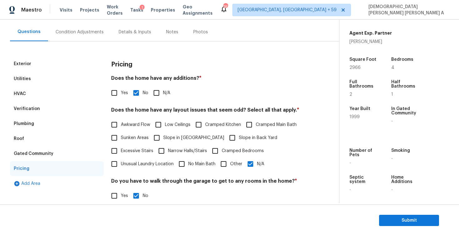
scroll to position [93, 0]
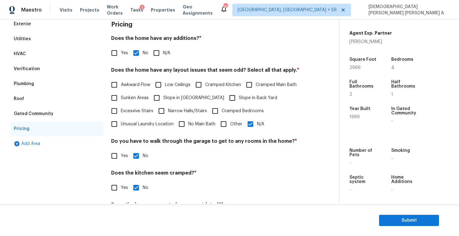
click at [226, 97] on input "Slope in Back Yard" at bounding box center [232, 97] width 13 height 13
click at [254, 125] on input "N/A" at bounding box center [250, 124] width 13 height 13
click at [31, 67] on div "Verification" at bounding box center [27, 69] width 26 height 6
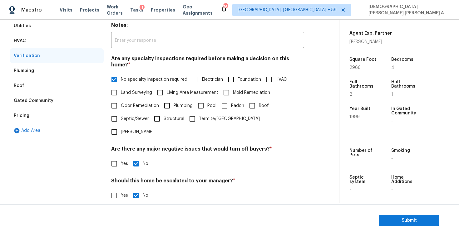
scroll to position [117, 0]
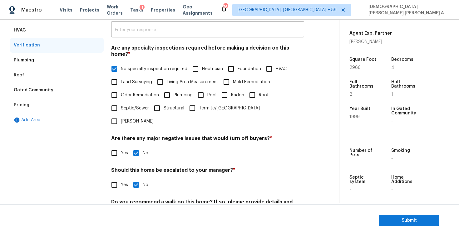
click at [116, 179] on input "Yes" at bounding box center [114, 185] width 13 height 13
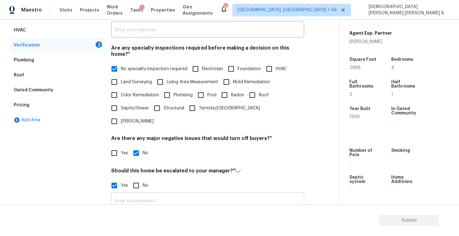
click at [153, 194] on input "text" at bounding box center [207, 201] width 193 height 15
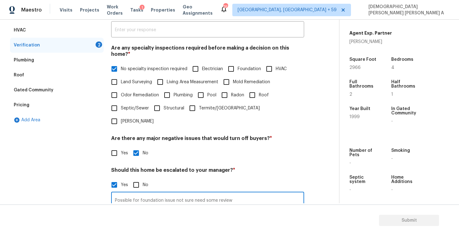
scroll to position [192, 0]
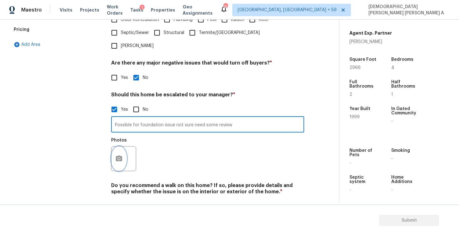
click at [115, 147] on button "button" at bounding box center [118, 159] width 15 height 24
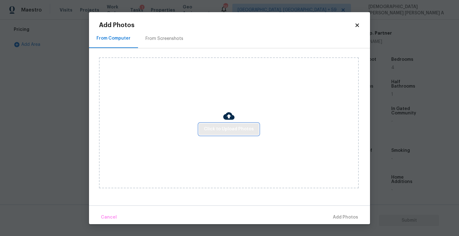
click at [230, 134] on button "Click to Upload Photos" at bounding box center [229, 130] width 60 height 12
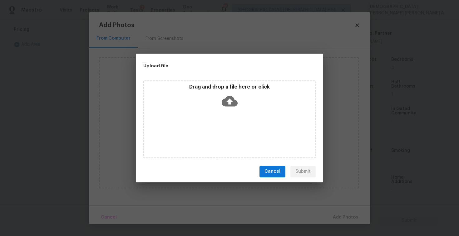
click at [225, 102] on icon at bounding box center [230, 101] width 16 height 11
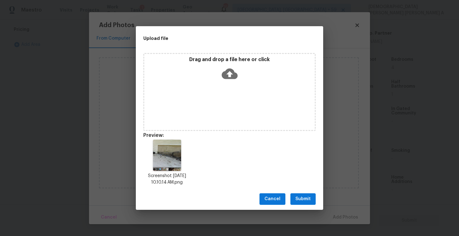
click at [309, 201] on span "Submit" at bounding box center [302, 199] width 15 height 8
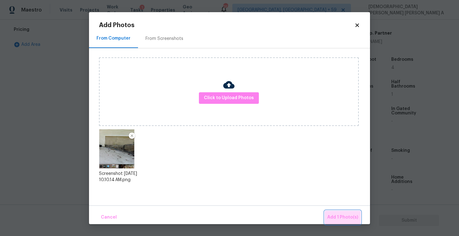
click at [347, 214] on span "Add 1 Photo(s)" at bounding box center [342, 218] width 31 height 8
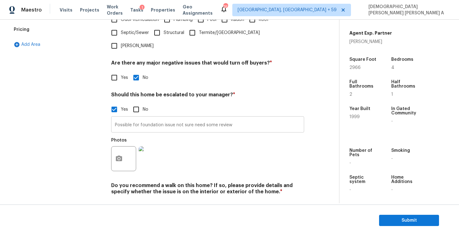
click at [247, 118] on input "Possible for foundation issue not sure need some review" at bounding box center [207, 125] width 193 height 15
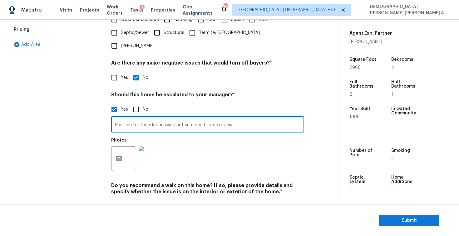
click at [243, 118] on input "Possible for foundation issue not sure need some review" at bounding box center [207, 125] width 193 height 15
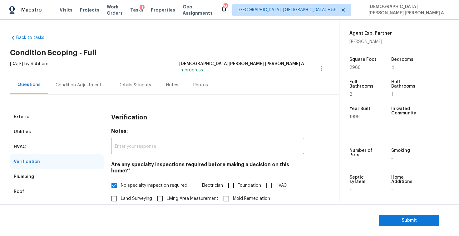
click at [91, 88] on div "Condition Adjustments" at bounding box center [80, 85] width 48 height 6
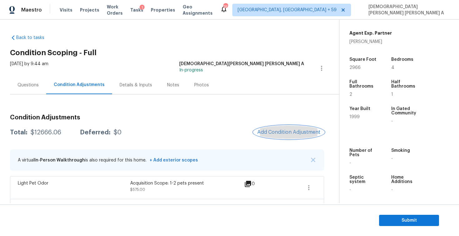
click at [284, 129] on button "Add Condition Adjustment" at bounding box center [288, 132] width 71 height 13
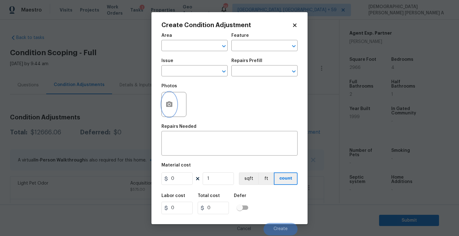
click at [173, 106] on icon "button" at bounding box center [168, 104] width 7 height 7
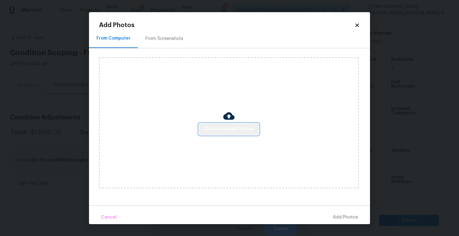
click at [242, 131] on span "Click to Upload Photos" at bounding box center [229, 129] width 50 height 8
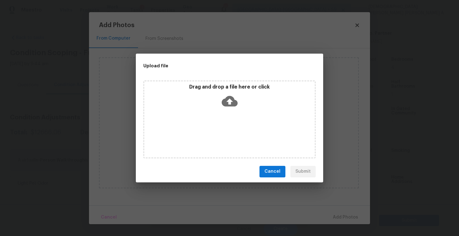
click at [234, 113] on div "Drag and drop a file here or click" at bounding box center [229, 120] width 172 height 78
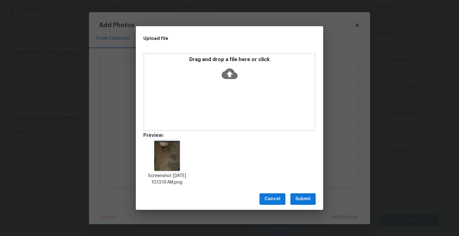
click at [311, 197] on button "Submit" at bounding box center [302, 200] width 25 height 12
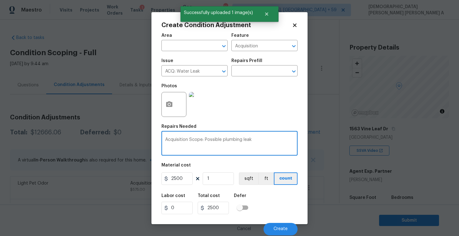
scroll to position [138, 0]
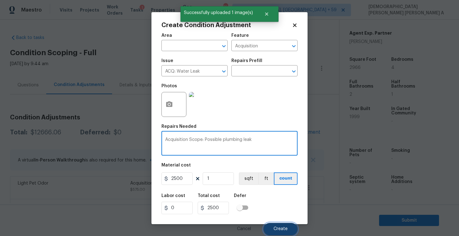
click at [272, 232] on button "Create" at bounding box center [280, 229] width 34 height 12
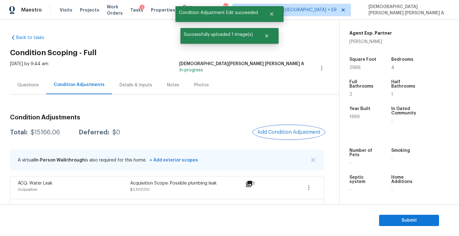
click at [283, 132] on span "Add Condition Adjustment" at bounding box center [288, 133] width 63 height 6
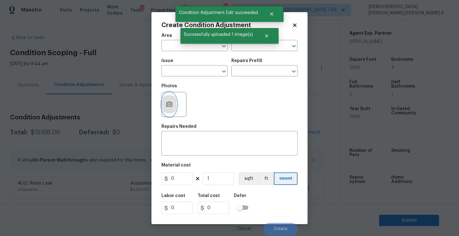
click at [173, 102] on icon "button" at bounding box center [168, 104] width 7 height 7
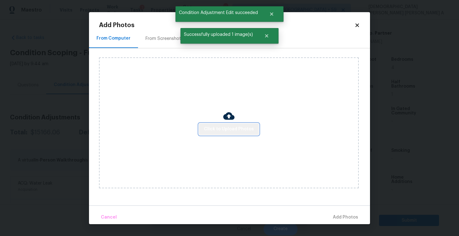
click at [234, 130] on span "Click to Upload Photos" at bounding box center [229, 129] width 50 height 8
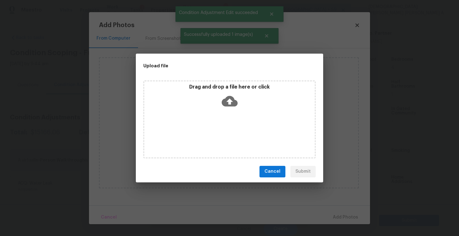
click at [232, 106] on icon at bounding box center [230, 101] width 16 height 16
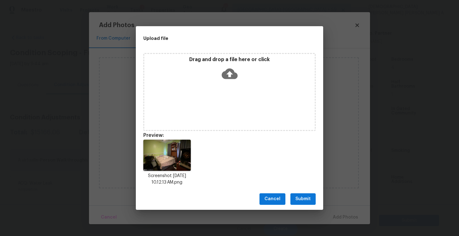
click at [298, 201] on span "Submit" at bounding box center [302, 199] width 15 height 8
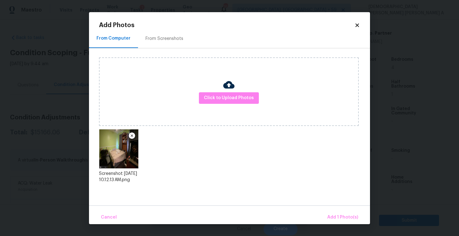
click at [335, 209] on div "Cancel Add 1 Photo(s)" at bounding box center [229, 215] width 281 height 19
click at [334, 213] on button "Add 1 Photo(s)" at bounding box center [343, 217] width 36 height 13
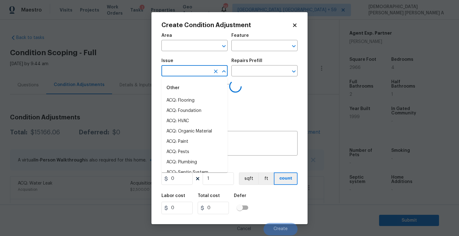
click at [195, 72] on input "text" at bounding box center [185, 72] width 49 height 10
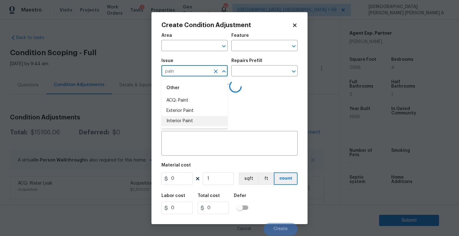
click at [200, 121] on li "Interior Paint" at bounding box center [194, 121] width 66 height 10
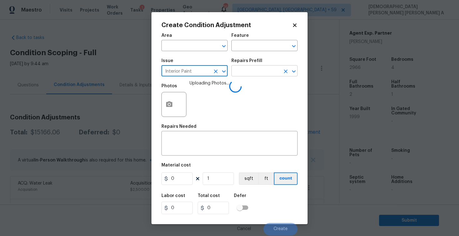
type input "Interior Paint"
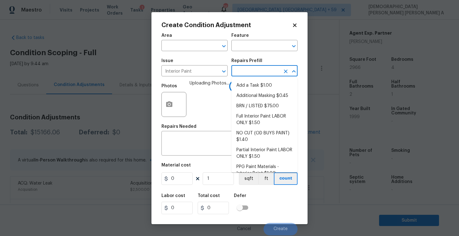
click at [245, 68] on input "text" at bounding box center [255, 72] width 49 height 10
type input "pr"
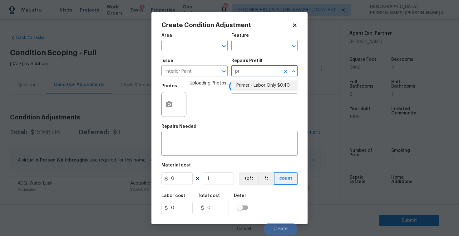
click at [258, 86] on li "Primer - Labor Only $0.40" at bounding box center [264, 86] width 66 height 10
type input "Overall Paint"
type textarea "Interior primer - PRIMER PROVIDED BY OPENDOOR - All nails, screws, drywall anch…"
type input "0.4"
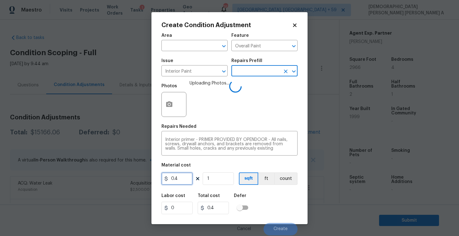
click at [186, 181] on input "0.4" at bounding box center [176, 179] width 31 height 12
type input "200"
click at [296, 152] on div "Interior primer - PRIMER PROVIDED BY OPENDOOR - All nails, screws, drywall anch…" at bounding box center [229, 144] width 136 height 23
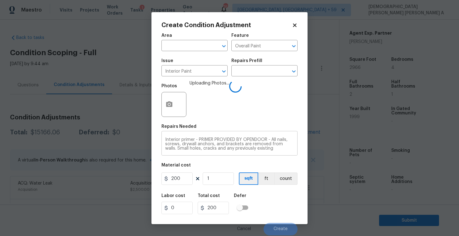
scroll to position [13, 0]
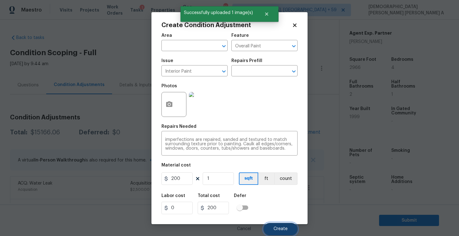
click at [284, 227] on button "Create" at bounding box center [280, 229] width 34 height 12
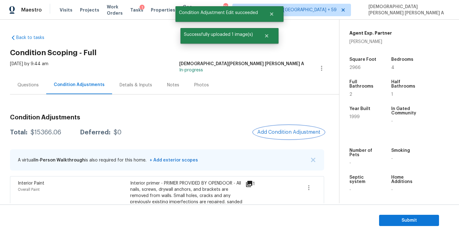
click at [283, 137] on button "Add Condition Adjustment" at bounding box center [288, 132] width 71 height 13
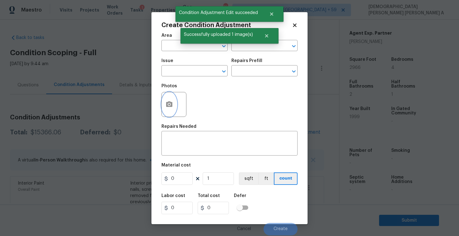
click at [164, 97] on button "button" at bounding box center [169, 104] width 15 height 24
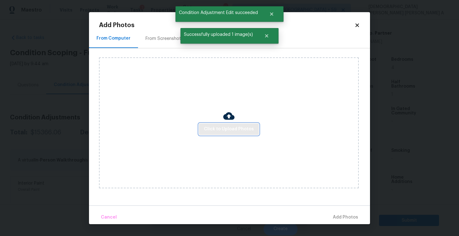
click at [229, 126] on span "Click to Upload Photos" at bounding box center [229, 129] width 50 height 8
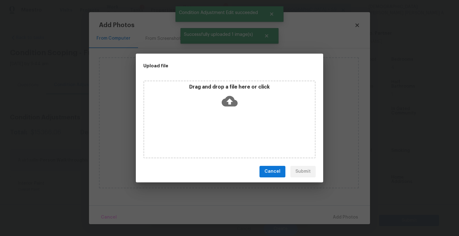
click at [232, 99] on icon at bounding box center [230, 101] width 16 height 11
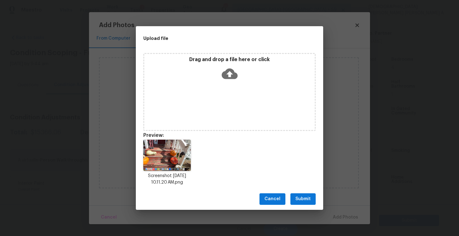
click at [298, 199] on span "Submit" at bounding box center [302, 199] width 15 height 8
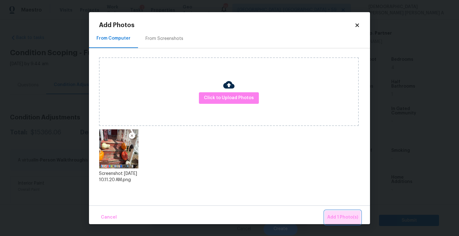
click at [345, 222] on button "Add 1 Photo(s)" at bounding box center [343, 217] width 36 height 13
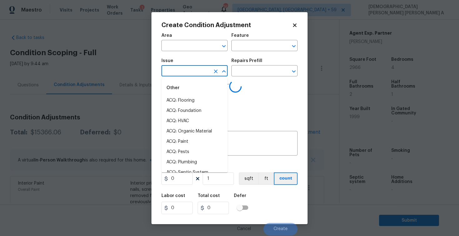
click at [170, 76] on input "text" at bounding box center [185, 72] width 49 height 10
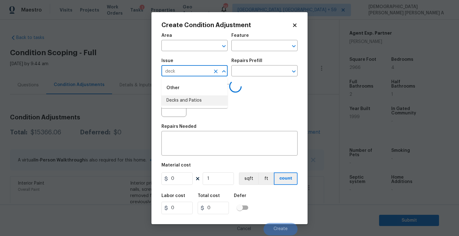
click at [177, 100] on li "Decks and Patios" at bounding box center [194, 101] width 66 height 10
type input "Decks and Patios"
click at [257, 70] on input "text" at bounding box center [255, 72] width 49 height 10
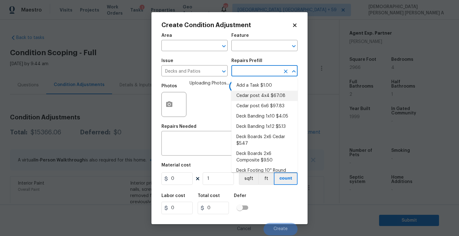
click at [256, 95] on li "Cedar post 4x4 $67.08" at bounding box center [264, 96] width 66 height 10
type input "Deck"
type textarea "Remove the existing 4x4x8 cedar post/footing (if needed) and prep the area for …"
type input "67.08"
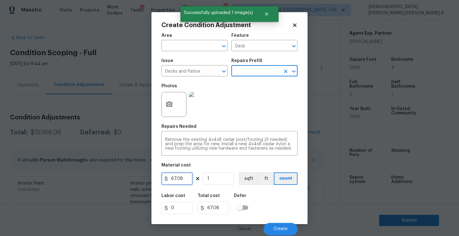
click at [189, 174] on input "67.08" at bounding box center [176, 179] width 31 height 12
type input "2000"
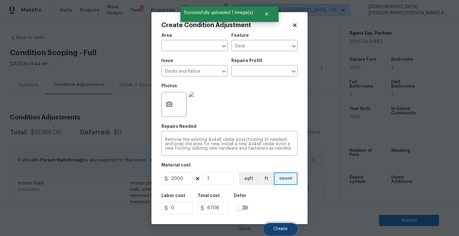
type input "2000"
click at [278, 224] on button "Create" at bounding box center [280, 229] width 34 height 12
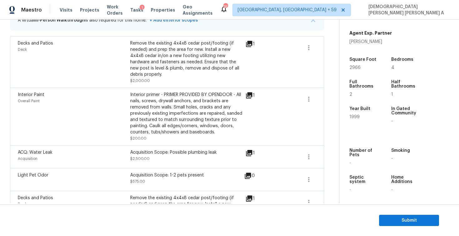
scroll to position [187, 0]
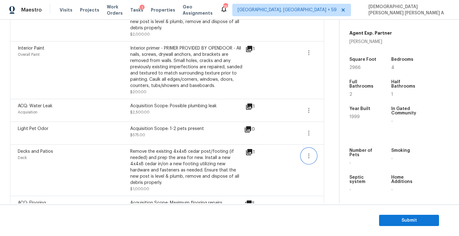
click at [307, 152] on icon "button" at bounding box center [308, 155] width 7 height 7
click at [332, 149] on div "Edit" at bounding box center [344, 149] width 49 height 6
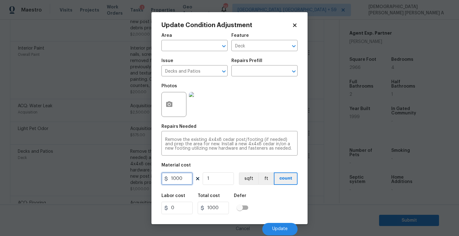
click at [184, 175] on input "1000" at bounding box center [176, 179] width 31 height 12
type input "2000"
click at [284, 223] on div "Cancel Update" at bounding box center [229, 226] width 136 height 17
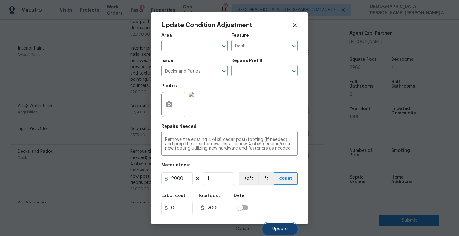
click at [278, 230] on span "Update" at bounding box center [279, 229] width 15 height 5
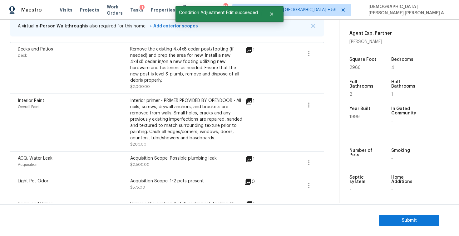
scroll to position [103, 0]
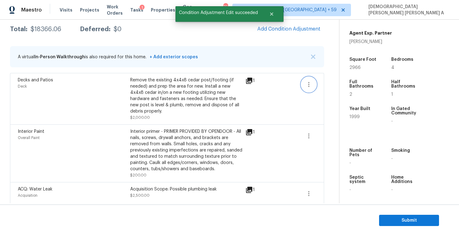
click at [306, 88] on icon "button" at bounding box center [308, 84] width 7 height 7
click at [332, 84] on div "Edit" at bounding box center [344, 83] width 49 height 6
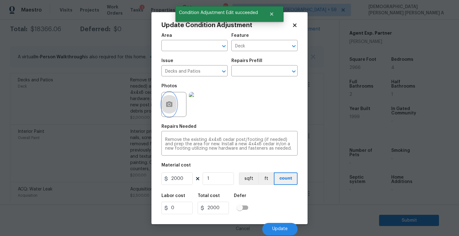
click at [169, 111] on button "button" at bounding box center [169, 104] width 15 height 24
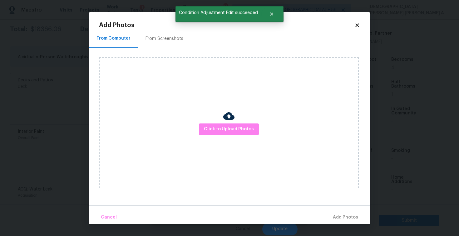
click at [228, 122] on div at bounding box center [228, 117] width 11 height 13
click at [227, 128] on span "Click to Upload Photos" at bounding box center [229, 129] width 50 height 8
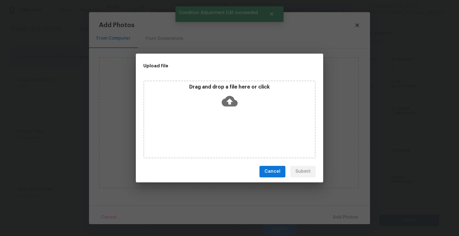
click at [227, 115] on div "Drag and drop a file here or click" at bounding box center [229, 120] width 172 height 78
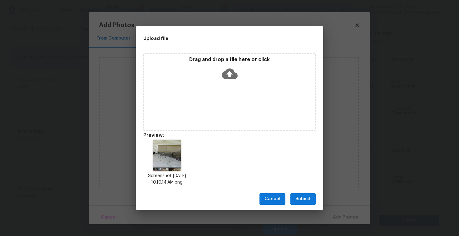
click at [305, 199] on span "Submit" at bounding box center [302, 199] width 15 height 8
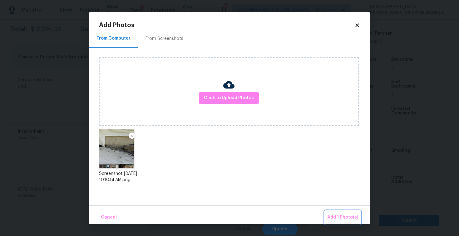
click at [336, 214] on span "Add 1 Photo(s)" at bounding box center [342, 218] width 31 height 8
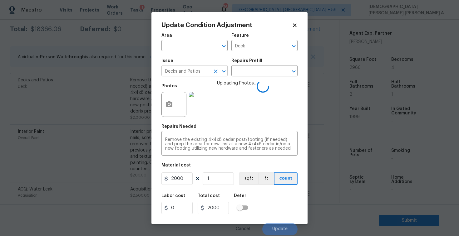
click at [190, 74] on input "Decks and Patios" at bounding box center [185, 72] width 49 height 10
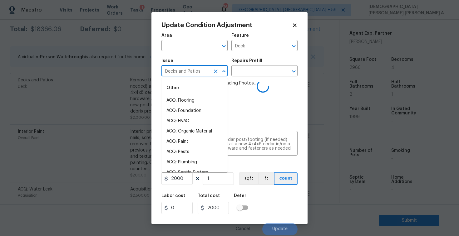
click at [190, 74] on input "Decks and Patios" at bounding box center [185, 72] width 49 height 10
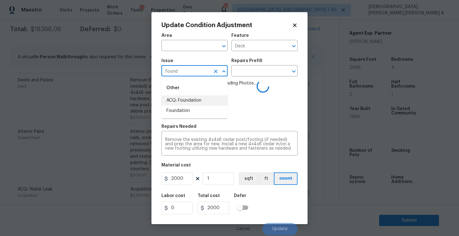
click at [203, 98] on li "ACQ: Foundation" at bounding box center [194, 101] width 66 height 10
type input "ACQ: Foundation"
click at [259, 73] on input "text" at bounding box center [255, 72] width 49 height 10
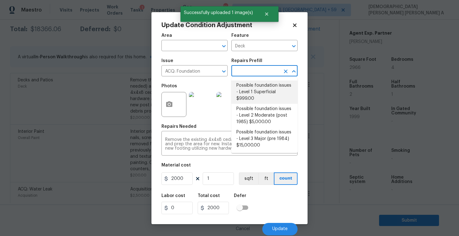
click at [255, 88] on li "Possible foundation issues - Level 1 Superficial $999.00" at bounding box center [264, 92] width 66 height 23
type input "Acquisition"
type textarea "Possible foundation issues - Level 1 - Superficial. Disclaimer: This is NOT a t…"
type input "999"
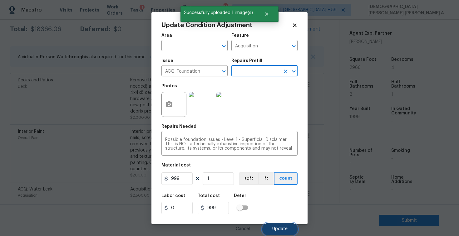
click at [282, 230] on span "Update" at bounding box center [279, 229] width 15 height 5
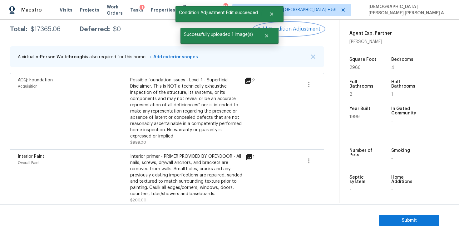
click at [287, 26] on span "Add Condition Adjustment" at bounding box center [288, 29] width 63 height 6
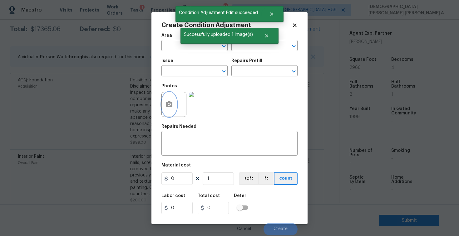
click at [168, 110] on button "button" at bounding box center [169, 104] width 15 height 24
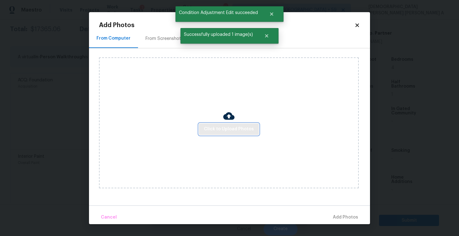
click at [233, 126] on span "Click to Upload Photos" at bounding box center [229, 129] width 50 height 8
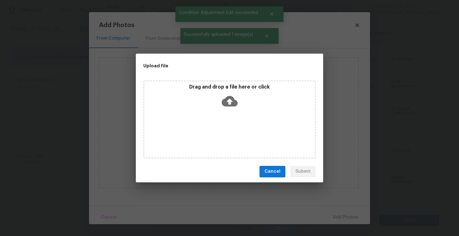
click at [232, 114] on div "Drag and drop a file here or click" at bounding box center [229, 120] width 172 height 78
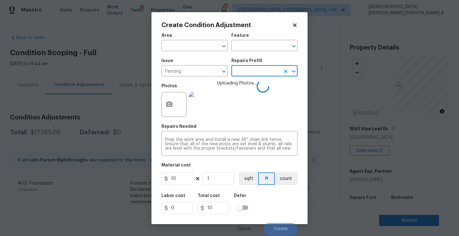
scroll to position [138, 0]
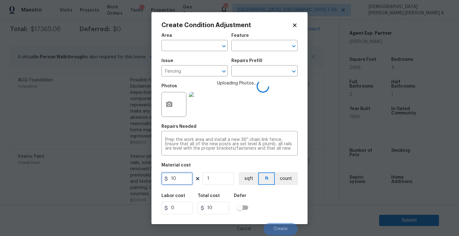
click at [184, 177] on input "10" at bounding box center [176, 179] width 31 height 12
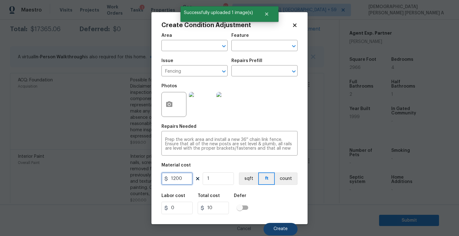
type input "1200"
click at [292, 230] on button "Create" at bounding box center [280, 229] width 34 height 12
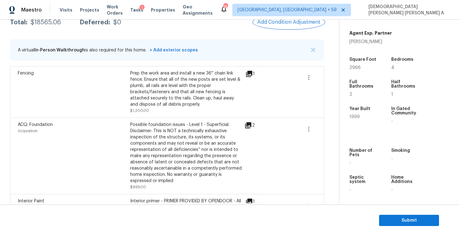
scroll to position [61, 0]
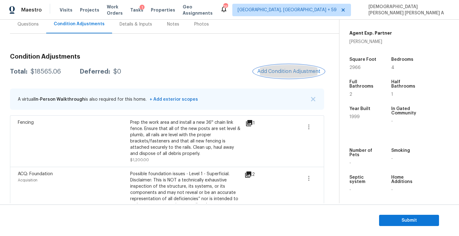
click at [283, 71] on span "Add Condition Adjustment" at bounding box center [288, 72] width 63 height 6
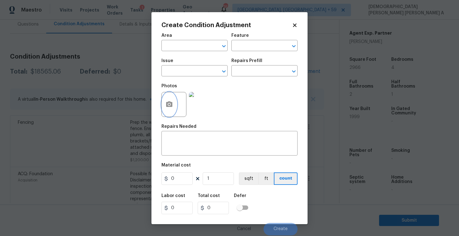
click at [171, 113] on button "button" at bounding box center [169, 104] width 15 height 24
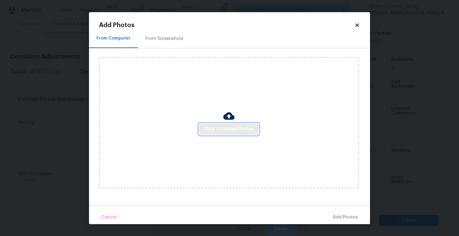
click at [236, 129] on span "Click to Upload Photos" at bounding box center [229, 129] width 50 height 8
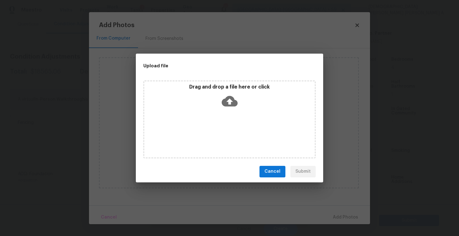
click at [234, 120] on div "Drag and drop a file here or click" at bounding box center [229, 120] width 172 height 78
click at [275, 177] on button "Cancel" at bounding box center [272, 172] width 26 height 12
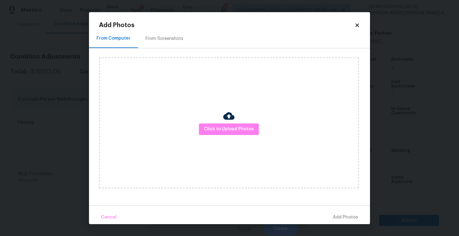
click at [356, 22] on div "Add Photos" at bounding box center [229, 25] width 261 height 6
click at [358, 25] on icon at bounding box center [356, 24] width 3 height 3
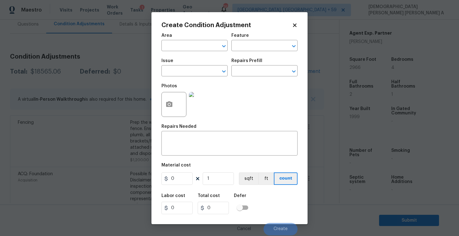
click at [295, 25] on icon at bounding box center [294, 24] width 3 height 3
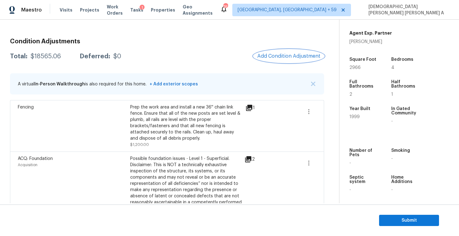
scroll to position [57, 0]
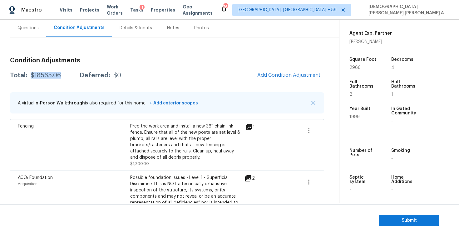
drag, startPoint x: 61, startPoint y: 75, endPoint x: 29, endPoint y: 76, distance: 32.5
click at [29, 76] on div "Total: $18565.06 Deferred: $0" at bounding box center [65, 75] width 111 height 6
copy div "$18565.06"
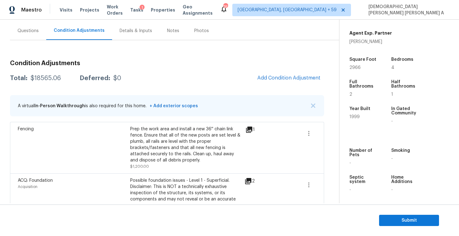
click at [30, 32] on div "Questions" at bounding box center [27, 31] width 21 height 6
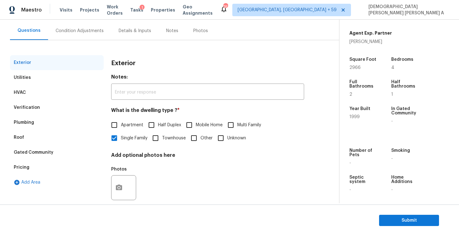
scroll to position [54, 0]
click at [33, 108] on div "Verification" at bounding box center [27, 108] width 26 height 6
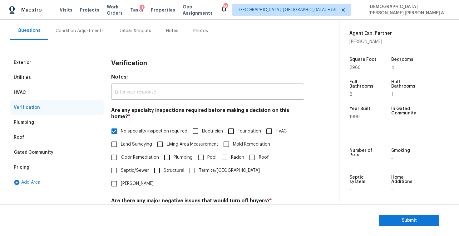
scroll to position [124, 0]
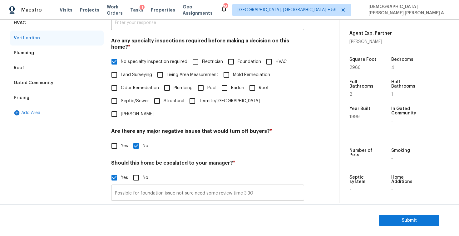
click at [173, 186] on input "Possible for foundation issue not sure need some review time 3;30" at bounding box center [207, 193] width 193 height 15
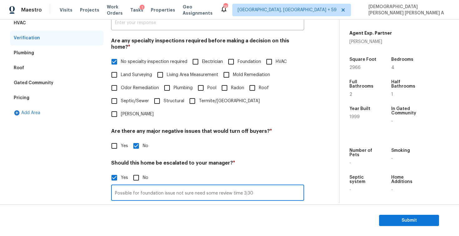
click at [173, 186] on input "Possible for foundation issue not sure need some review time 3;30" at bounding box center [207, 193] width 193 height 15
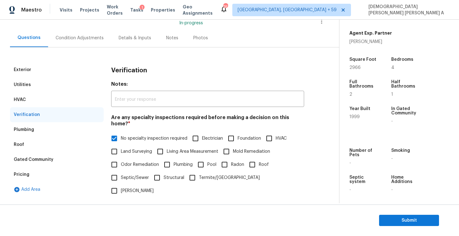
scroll to position [0, 0]
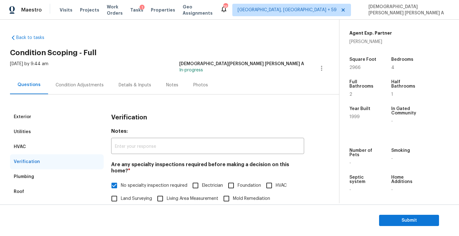
click at [69, 83] on div "Condition Adjustments" at bounding box center [80, 85] width 48 height 6
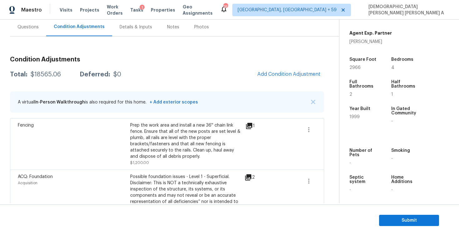
scroll to position [42, 0]
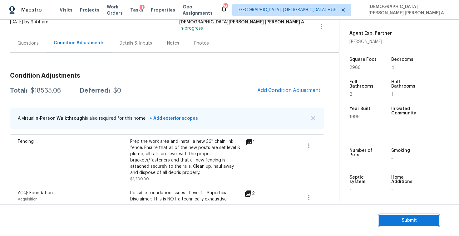
click at [401, 217] on span "Submit" at bounding box center [409, 221] width 50 height 8
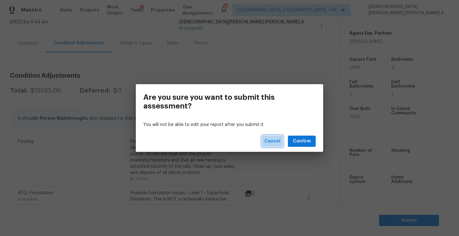
click at [270, 140] on span "Cancel" at bounding box center [272, 142] width 16 height 8
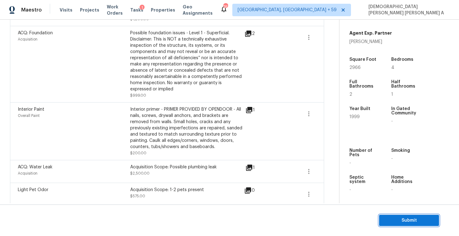
scroll to position [210, 0]
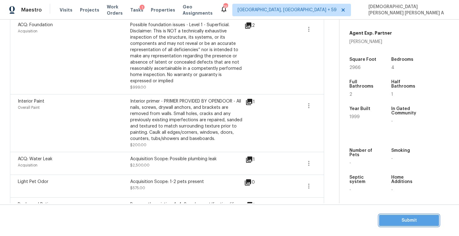
click at [393, 215] on button "Submit" at bounding box center [409, 221] width 60 height 12
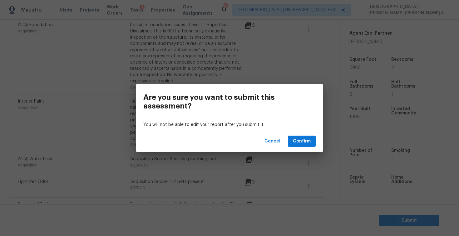
click at [297, 135] on div "Cancel Confirm" at bounding box center [229, 142] width 187 height 22
click at [271, 140] on span "Cancel" at bounding box center [272, 142] width 16 height 8
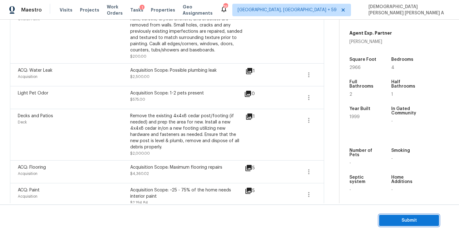
scroll to position [327, 0]
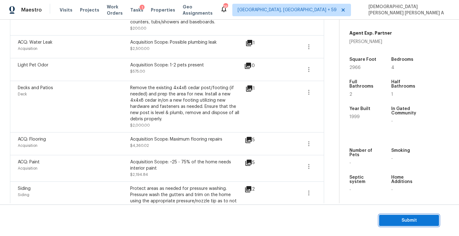
click at [399, 223] on span "Submit" at bounding box center [409, 221] width 50 height 8
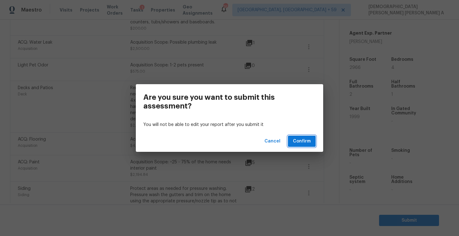
click at [296, 139] on span "Confirm" at bounding box center [302, 142] width 18 height 8
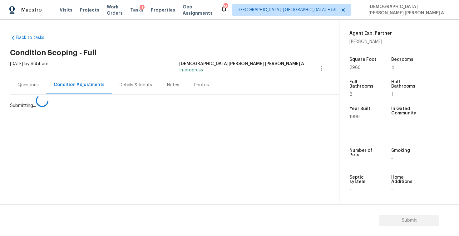
scroll to position [0, 0]
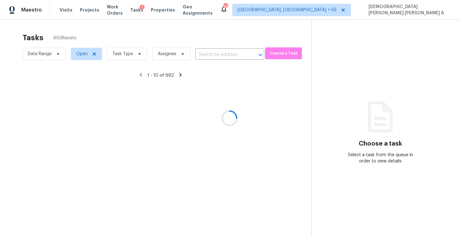
click at [124, 52] on div at bounding box center [229, 118] width 459 height 236
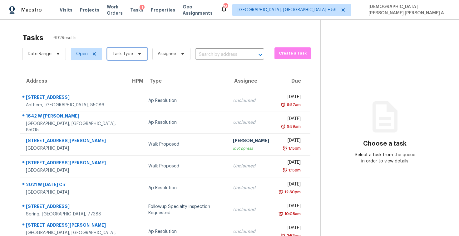
click at [124, 52] on span "Task Type" at bounding box center [122, 54] width 21 height 6
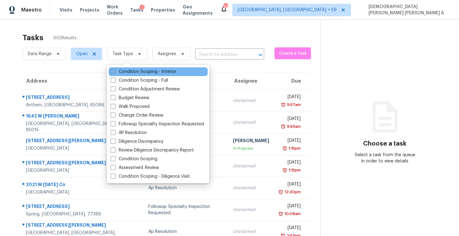
click at [125, 69] on label "Condition Scoping - Interior" at bounding box center [144, 72] width 66 height 6
click at [115, 69] on input "Condition Scoping - Interior" at bounding box center [113, 71] width 4 height 4
checkbox input "true"
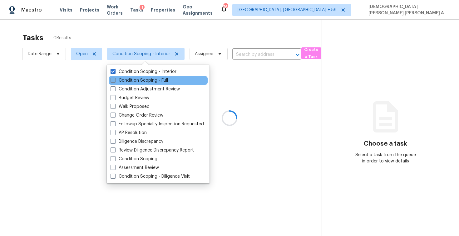
click at [125, 78] on label "Condition Scoping - Full" at bounding box center [139, 80] width 57 height 6
click at [115, 78] on input "Condition Scoping - Full" at bounding box center [113, 79] width 4 height 4
checkbox input "true"
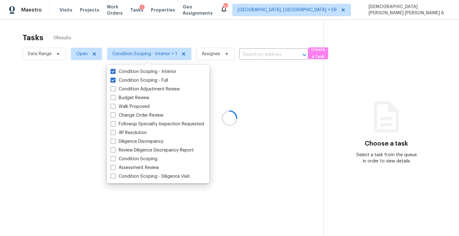
click at [153, 39] on div at bounding box center [229, 118] width 459 height 236
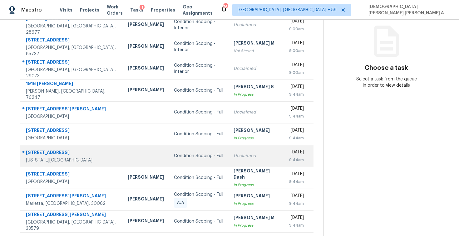
scroll to position [77, 0]
